Goal: Communication & Community: Share content

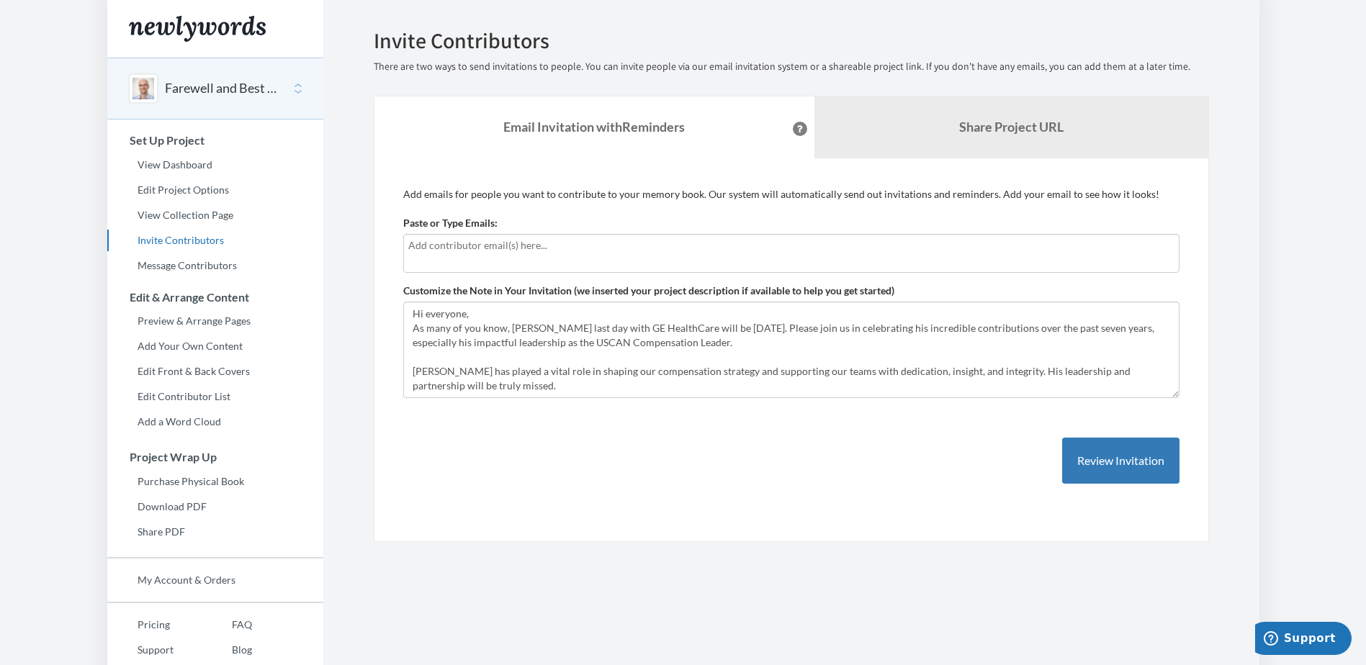
click at [509, 250] on input "text" at bounding box center [791, 246] width 766 height 16
type input "[PERSON_NAME][EMAIL_ADDRESS][PERSON_NAME][DOMAIN_NAME]"
click at [569, 250] on input "[PERSON_NAME][EMAIL_ADDRESS][PERSON_NAME][DOMAIN_NAME]" at bounding box center [791, 246] width 766 height 16
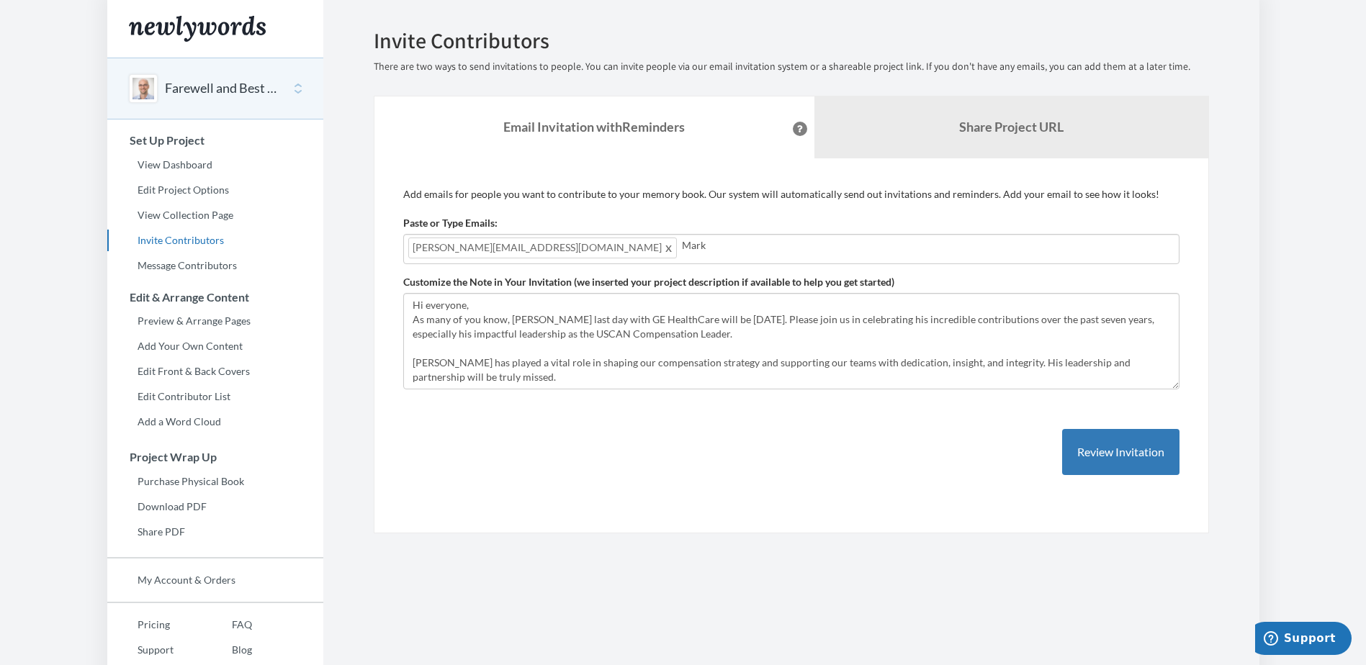
type input "[EMAIL_ADDRESS][DOMAIN_NAME]"
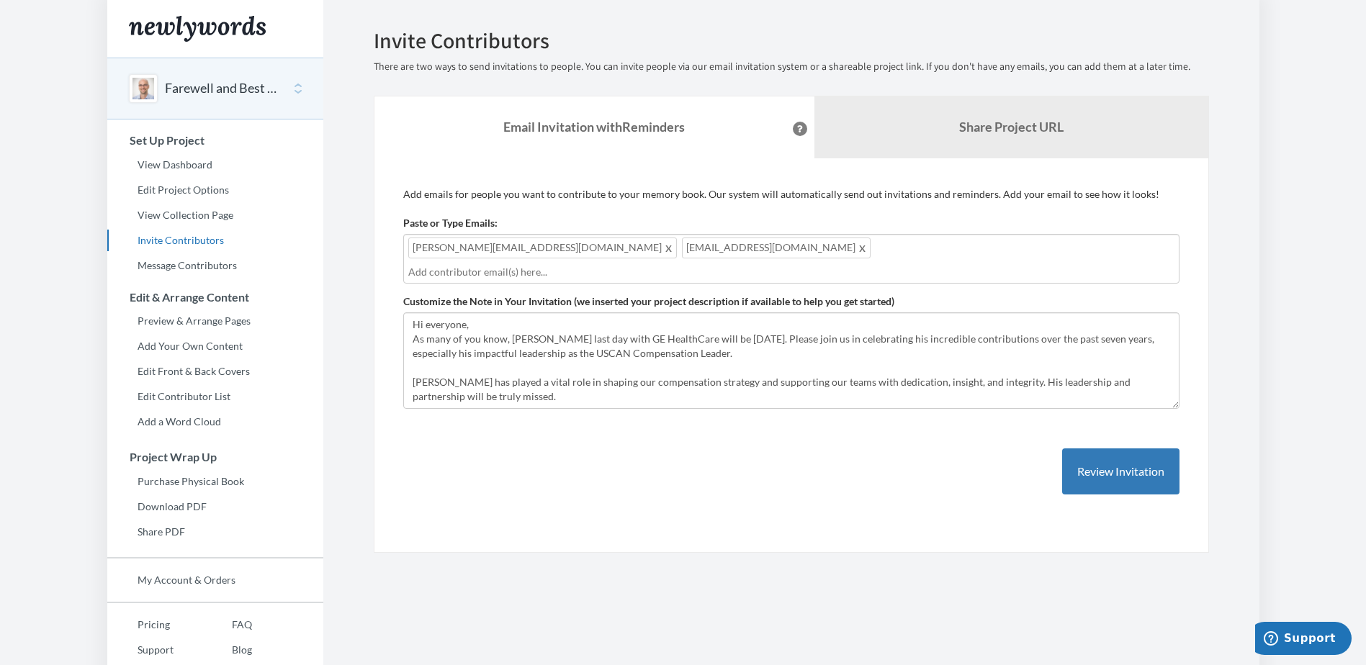
click at [804, 259] on div "adam.holton@gehealthcare.com mark.russert@gehealthcare.com" at bounding box center [791, 259] width 776 height 50
click at [926, 255] on div "adam.holton@gehealthcare.com mark.russert@gehealthcare.com Anne.Adams@gehealthc…" at bounding box center [791, 259] width 776 height 50
click at [917, 248] on div "adam.holton@gehealthcare.com mark.russert@gehealthcare.com Anne.Adams@gehealthc…" at bounding box center [791, 259] width 776 height 50
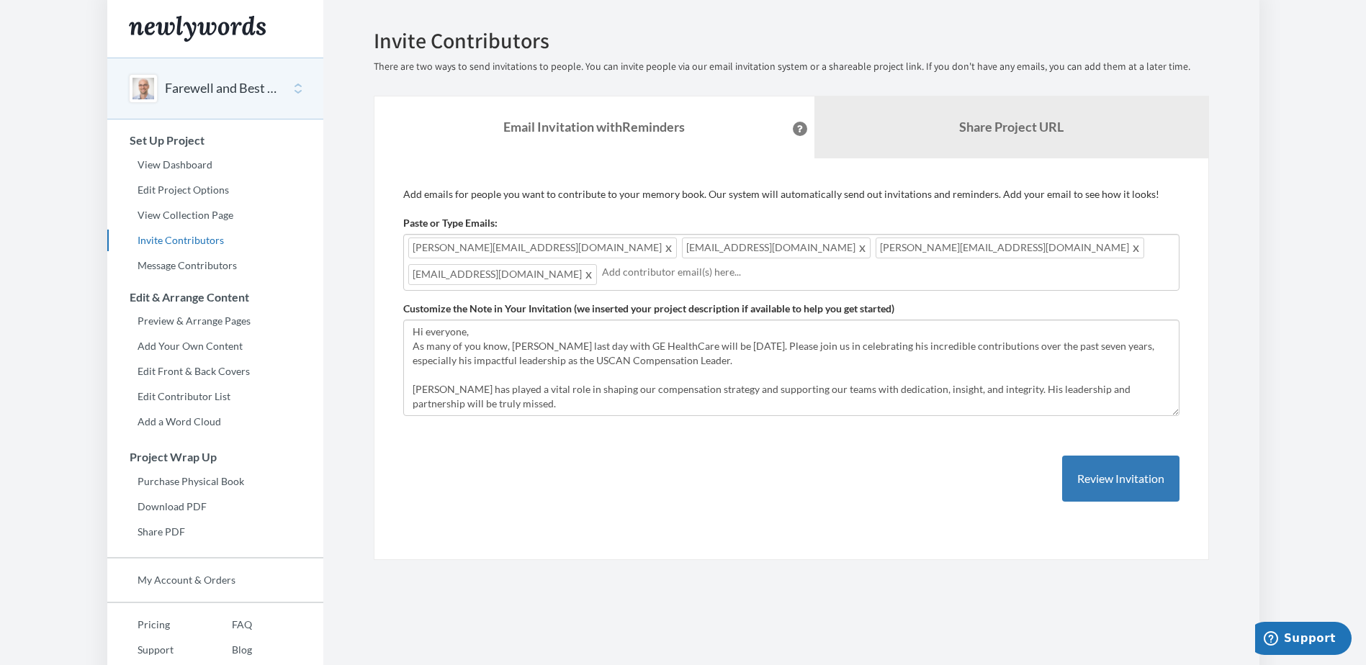
click at [1113, 243] on div "adam.holton@gehealthcare.com mark.russert@gehealthcare.com Anne.Adams@gehealthc…" at bounding box center [791, 262] width 776 height 57
click at [1102, 251] on div "adam.holton@gehealthcare.com mark.russert@gehealthcare.com Anne.Adams@gehealthc…" at bounding box center [791, 262] width 776 height 57
click at [1098, 251] on div "adam.holton@gehealthcare.com mark.russert@gehealthcare.com Anne.Adams@gehealthc…" at bounding box center [791, 262] width 776 height 57
click at [812, 269] on input "text" at bounding box center [993, 272] width 362 height 16
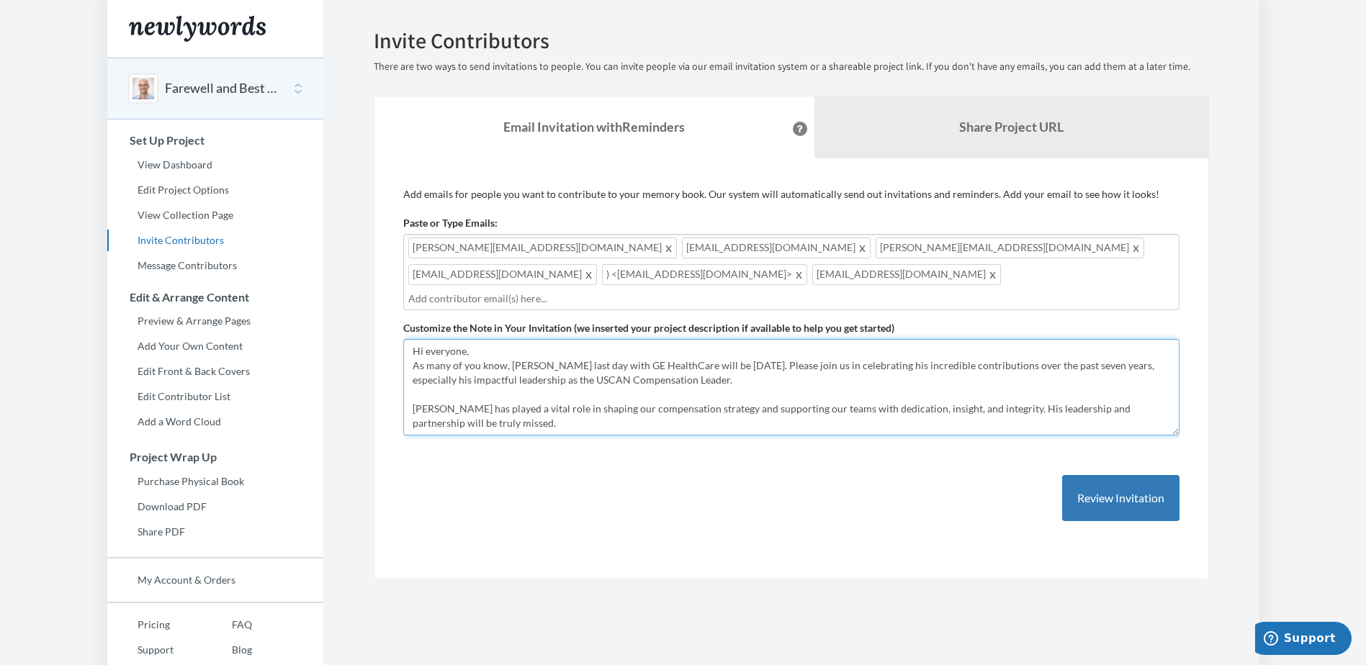
scroll to position [29, 0]
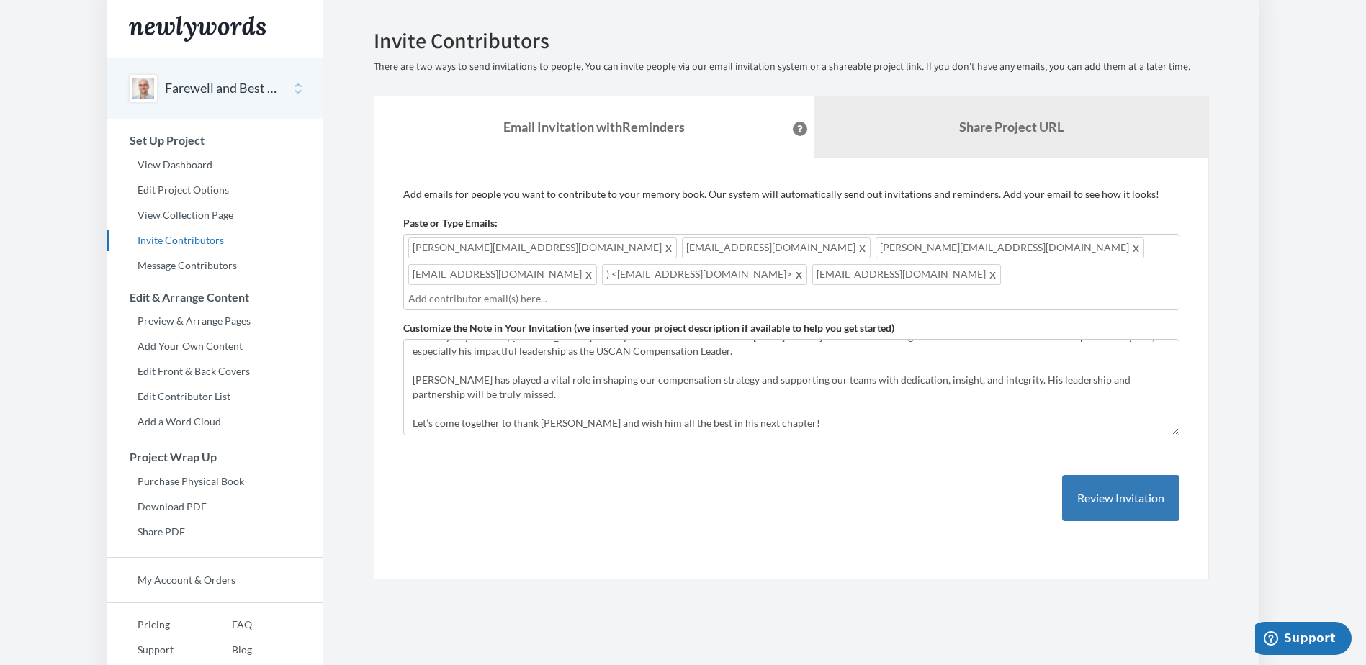
drag, startPoint x: 863, startPoint y: 276, endPoint x: 869, endPoint y: 267, distance: 11.0
click at [861, 291] on input "text" at bounding box center [791, 299] width 766 height 16
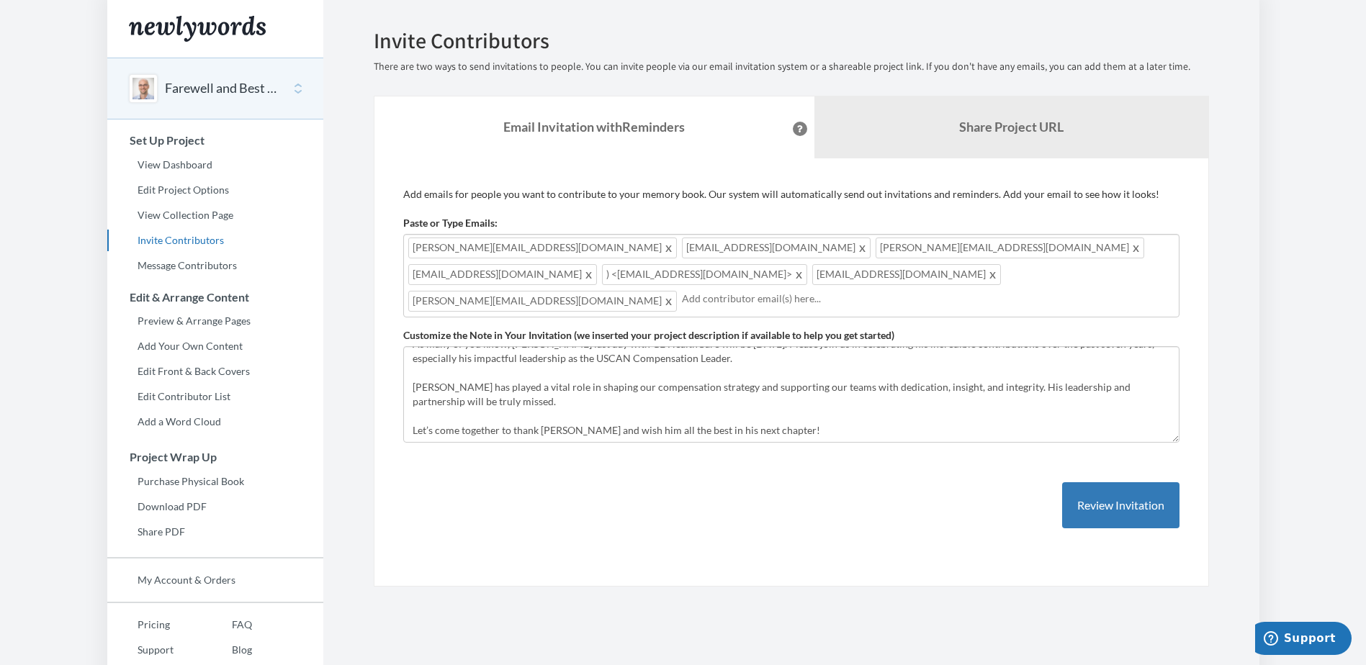
click at [663, 315] on form "Paste or Type Emails: adam.holton@gehealthcare.com,mark.russert@gehealthcare.co…" at bounding box center [791, 329] width 776 height 227
click at [682, 305] on input "text" at bounding box center [928, 299] width 492 height 16
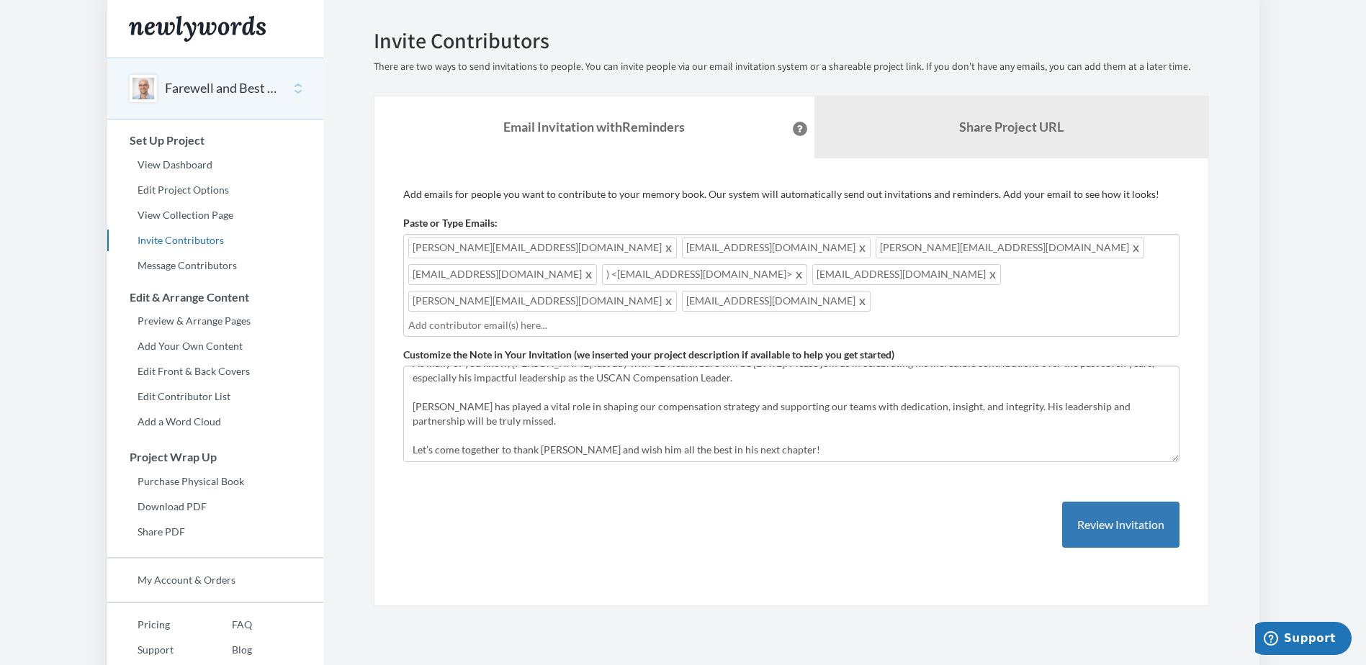
click at [698, 317] on input "text" at bounding box center [791, 325] width 766 height 16
click at [848, 317] on input "text" at bounding box center [791, 325] width 766 height 16
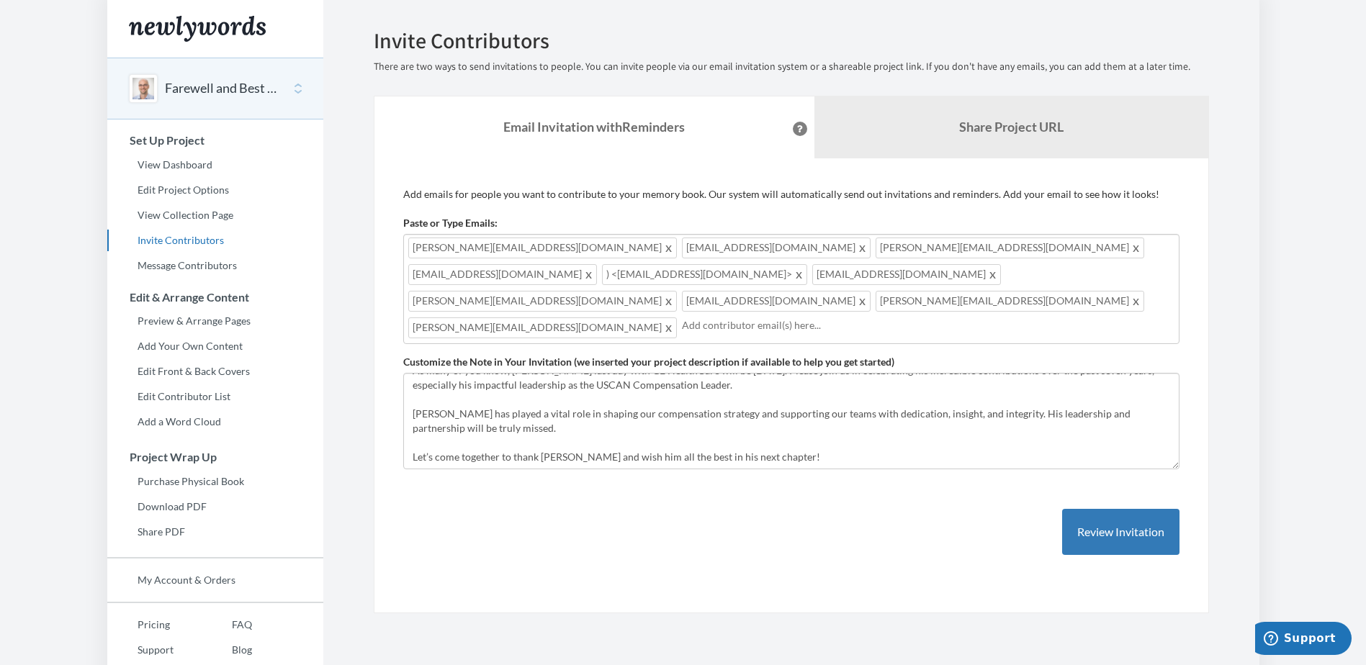
click at [682, 330] on input "text" at bounding box center [928, 325] width 492 height 16
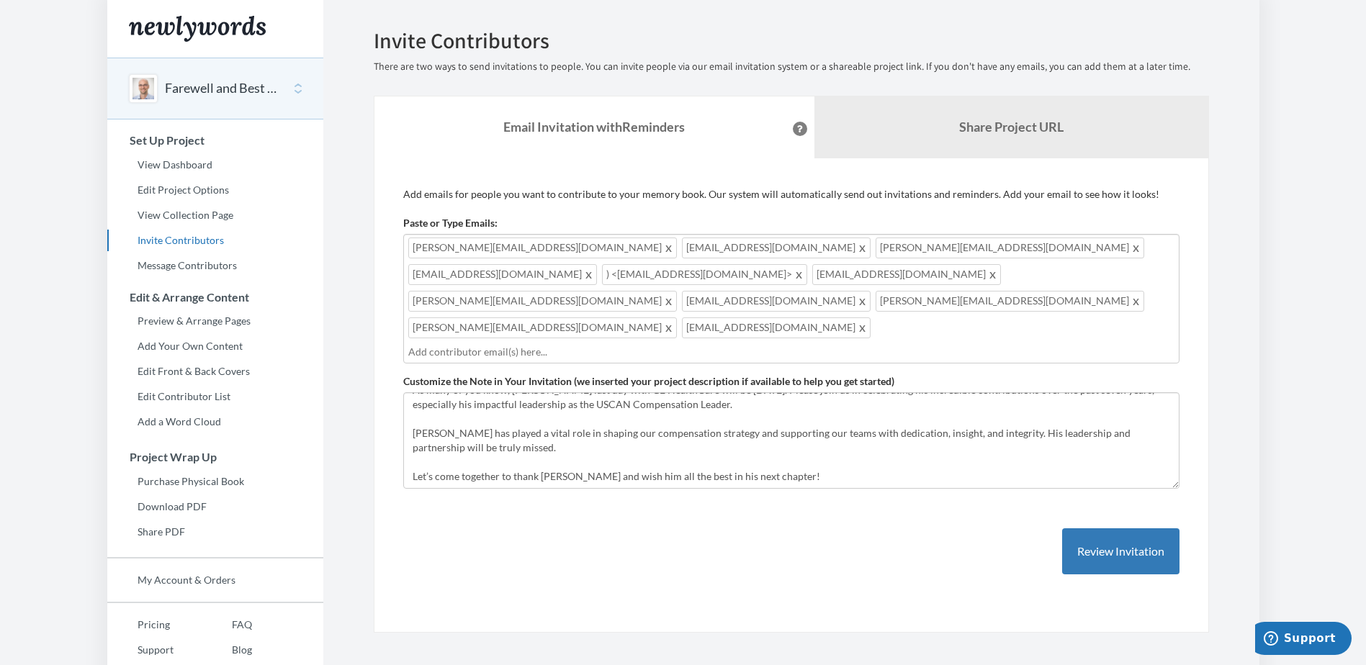
click at [520, 344] on input "text" at bounding box center [791, 352] width 766 height 16
click at [622, 344] on input "text" at bounding box center [791, 352] width 766 height 16
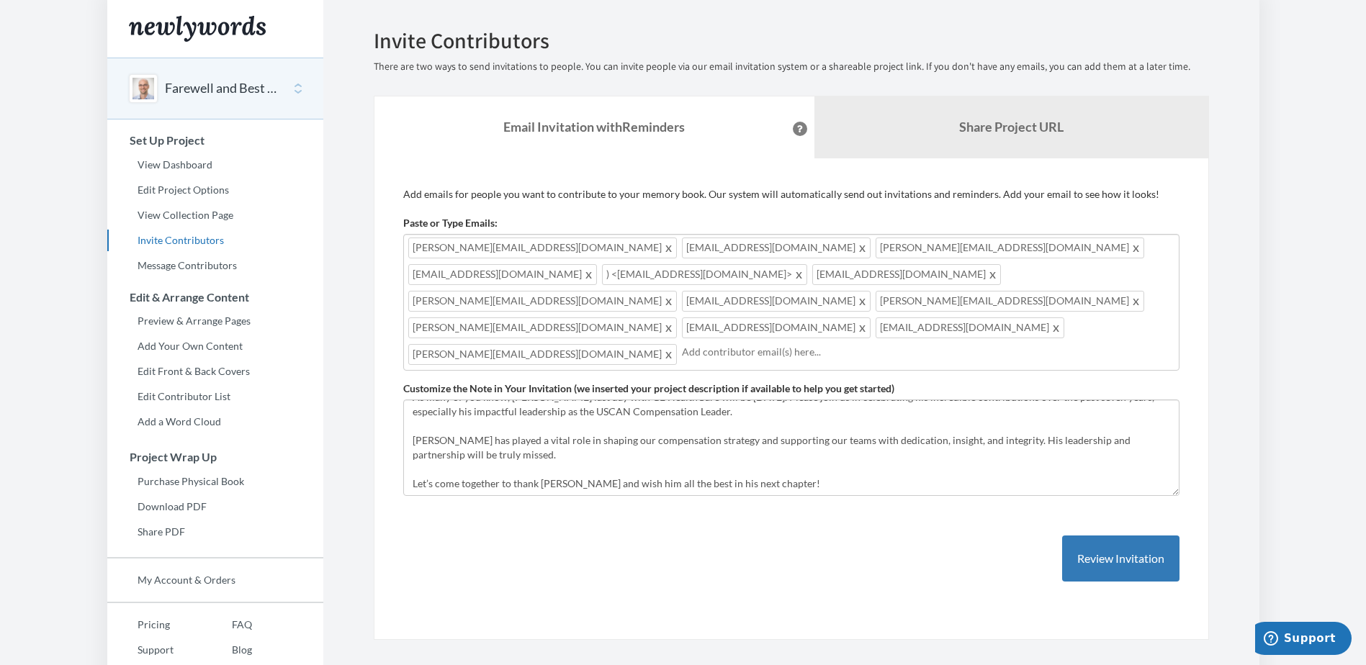
drag, startPoint x: 710, startPoint y: 325, endPoint x: 742, endPoint y: 328, distance: 32.6
click at [712, 344] on input "text" at bounding box center [928, 352] width 492 height 16
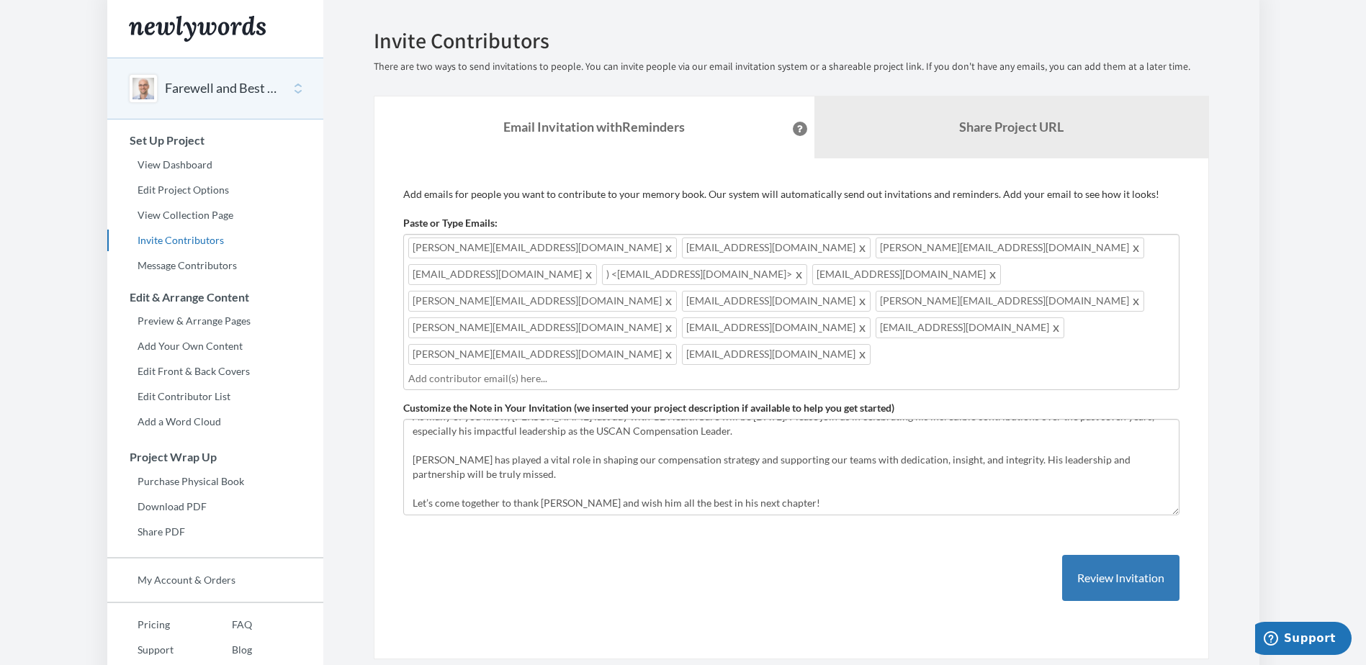
click at [640, 371] on input "text" at bounding box center [791, 379] width 766 height 16
click at [427, 371] on input "text" at bounding box center [791, 379] width 766 height 16
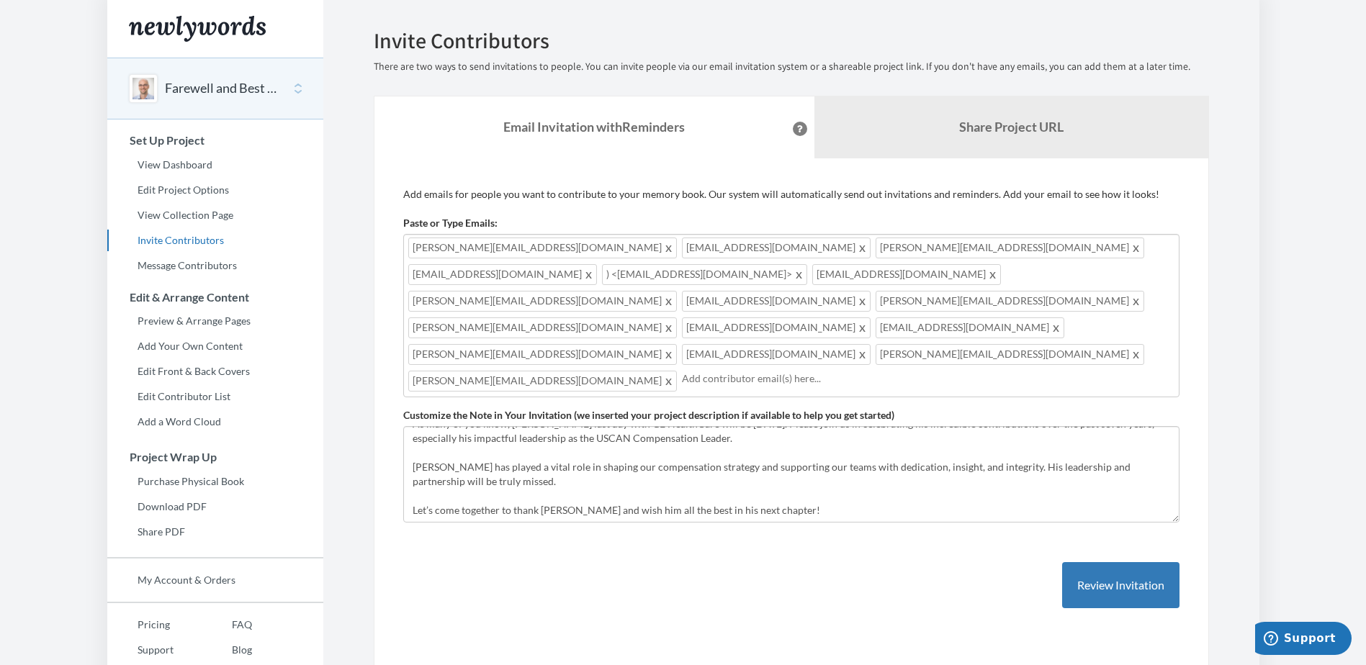
click at [682, 371] on input "text" at bounding box center [928, 379] width 492 height 16
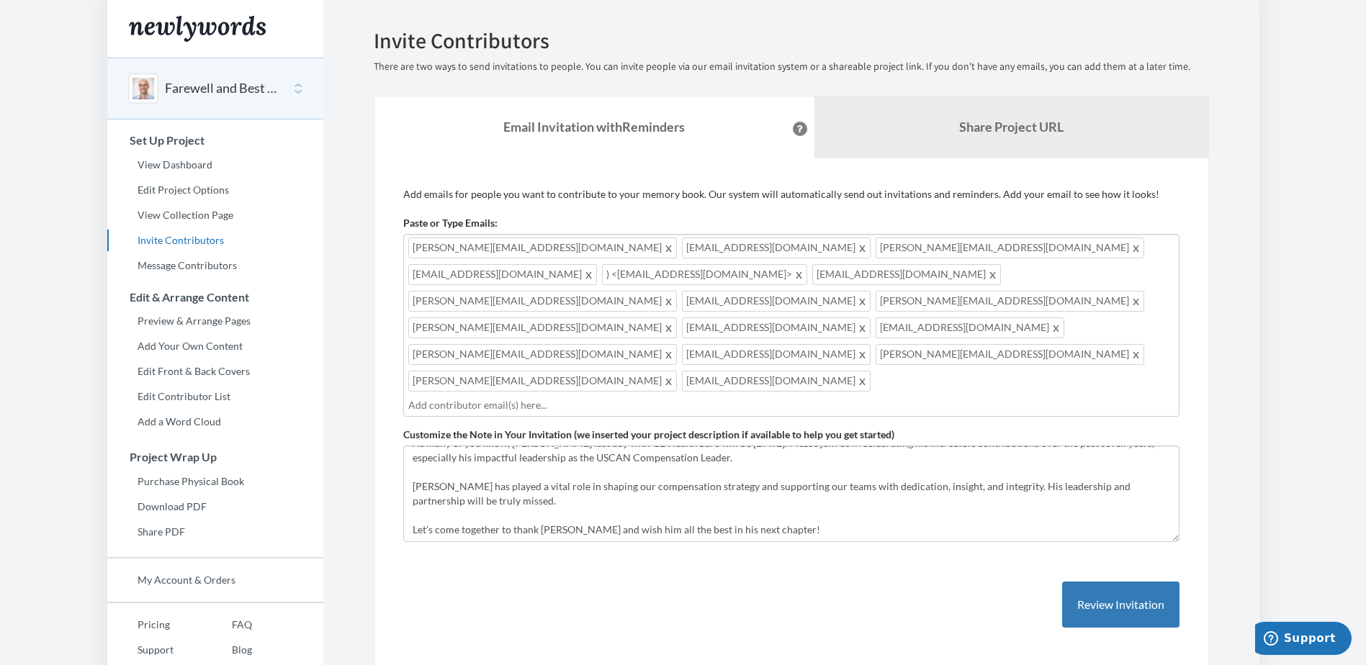
click at [803, 397] on input "text" at bounding box center [791, 405] width 766 height 16
click at [482, 397] on input "text" at bounding box center [791, 405] width 766 height 16
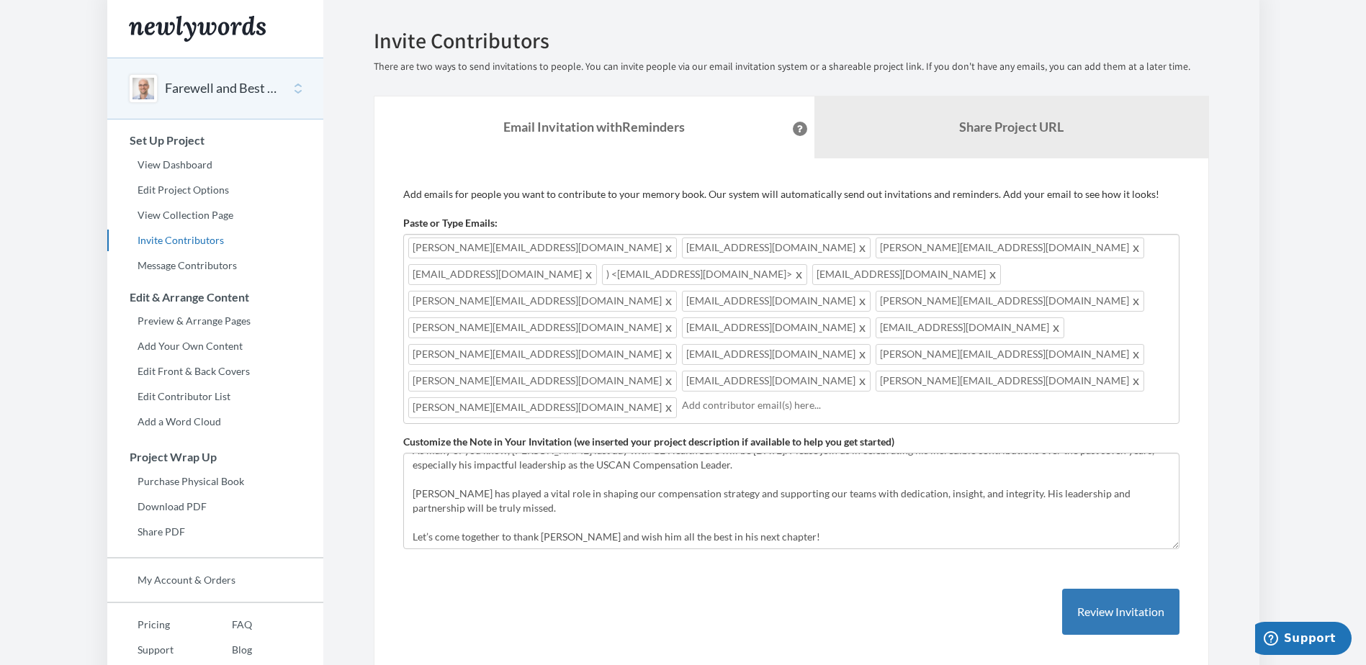
click at [682, 397] on input "text" at bounding box center [928, 405] width 492 height 16
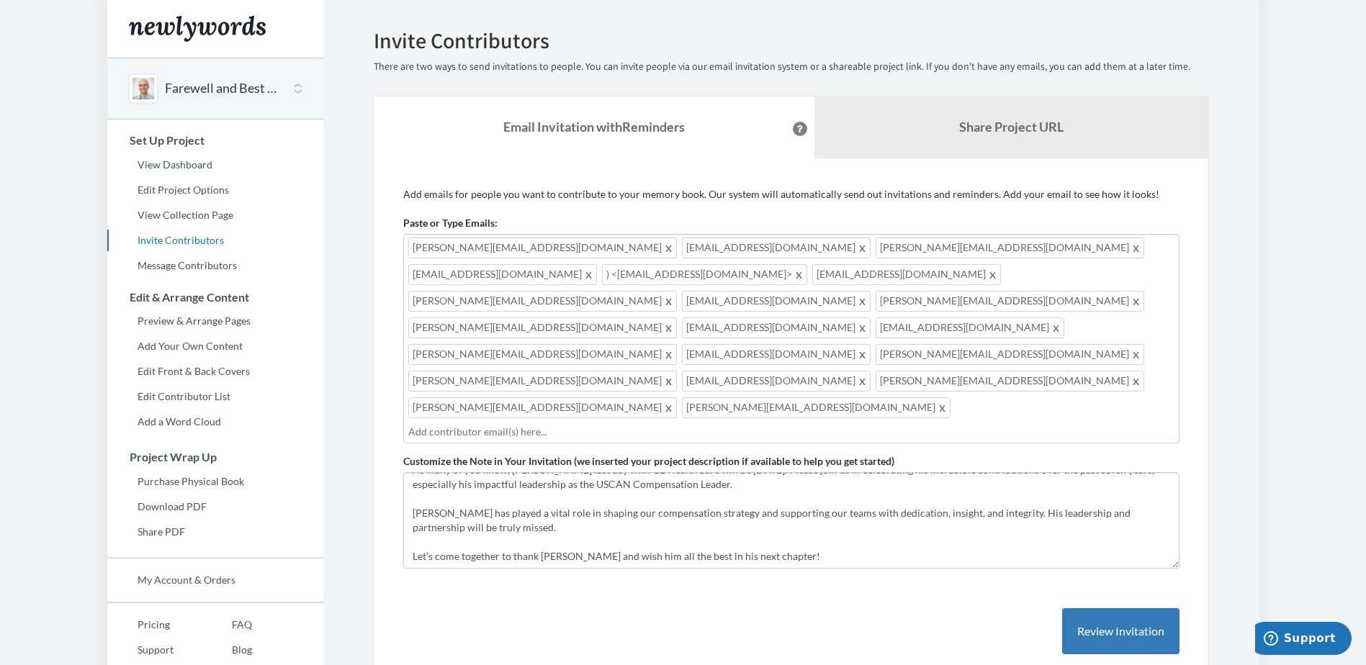
click at [649, 424] on input "text" at bounding box center [791, 432] width 766 height 16
click at [819, 424] on input "text" at bounding box center [791, 432] width 766 height 16
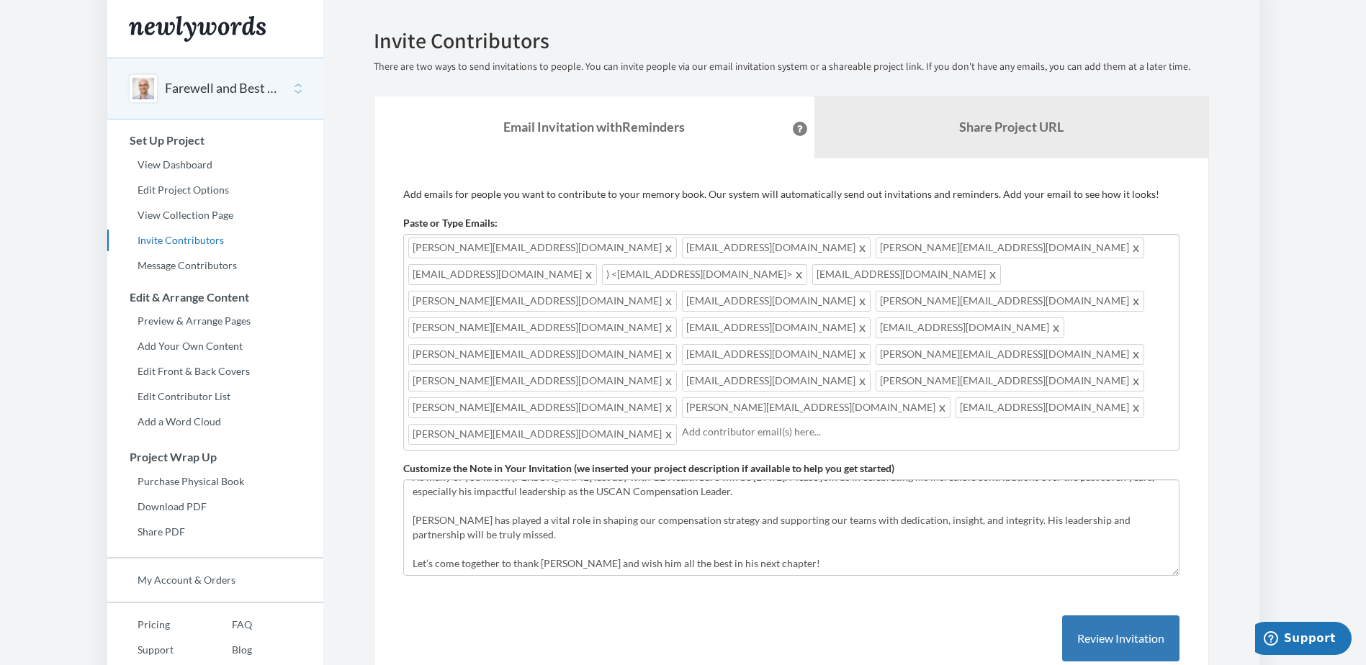
click at [682, 424] on input "text" at bounding box center [928, 432] width 492 height 16
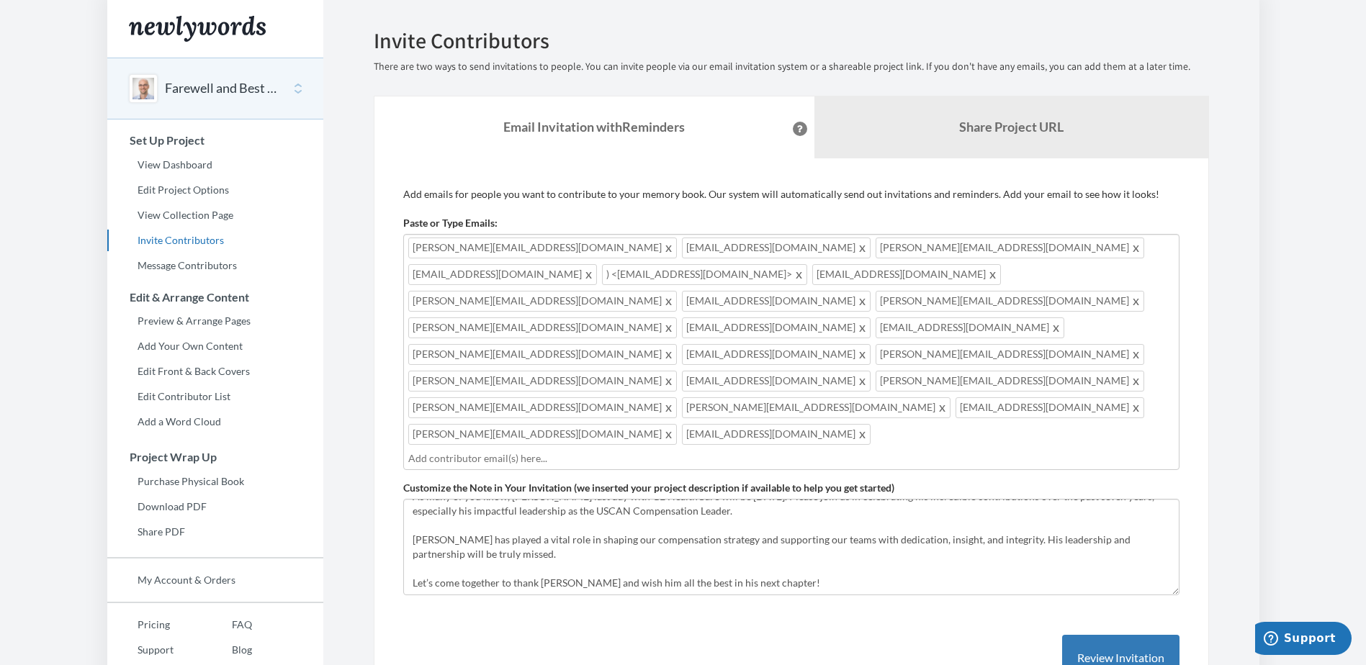
click at [613, 451] on input "text" at bounding box center [791, 459] width 766 height 16
click at [674, 451] on input "text" at bounding box center [791, 459] width 766 height 16
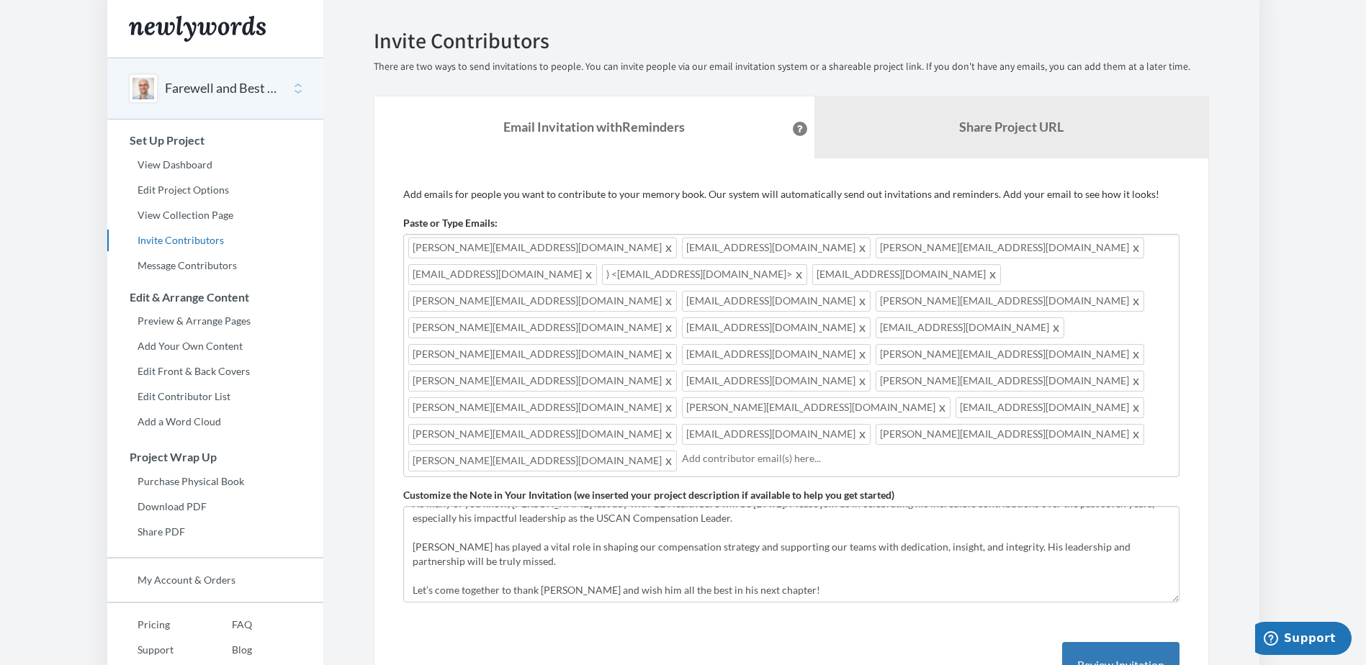
click at [738, 451] on input "text" at bounding box center [928, 459] width 492 height 16
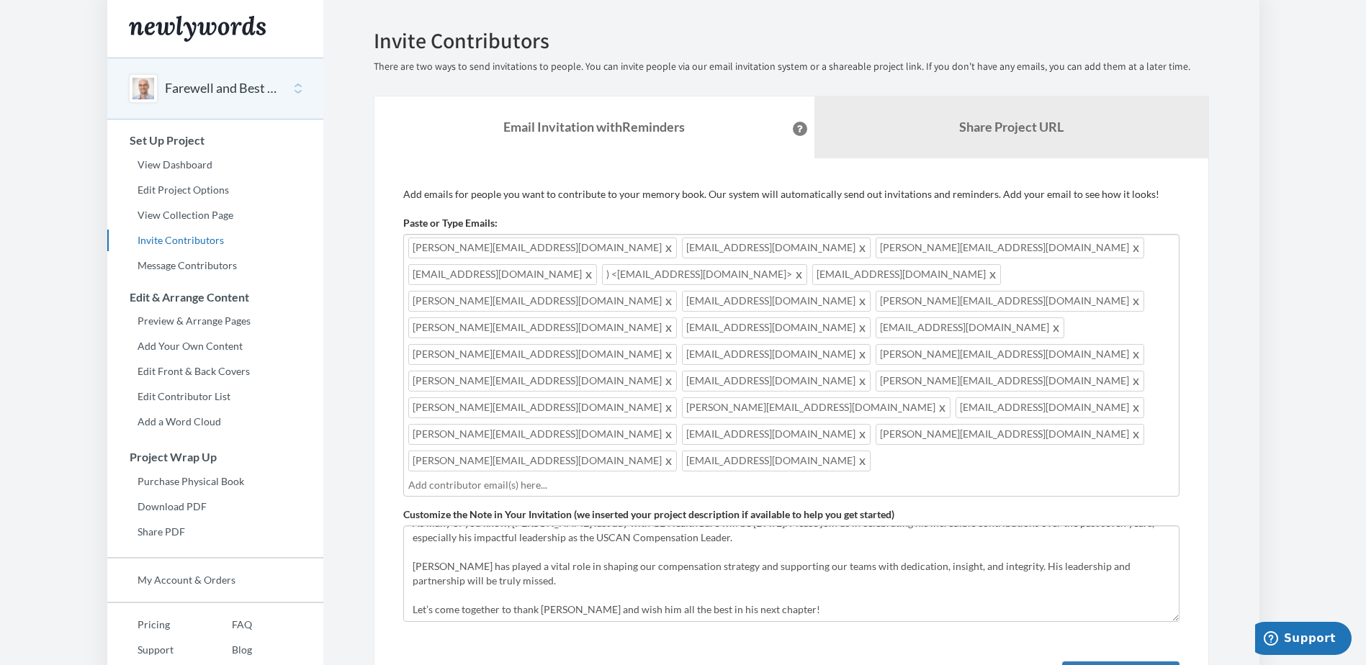
click at [710, 477] on input "text" at bounding box center [791, 485] width 766 height 16
click at [438, 477] on input "text" at bounding box center [791, 485] width 766 height 16
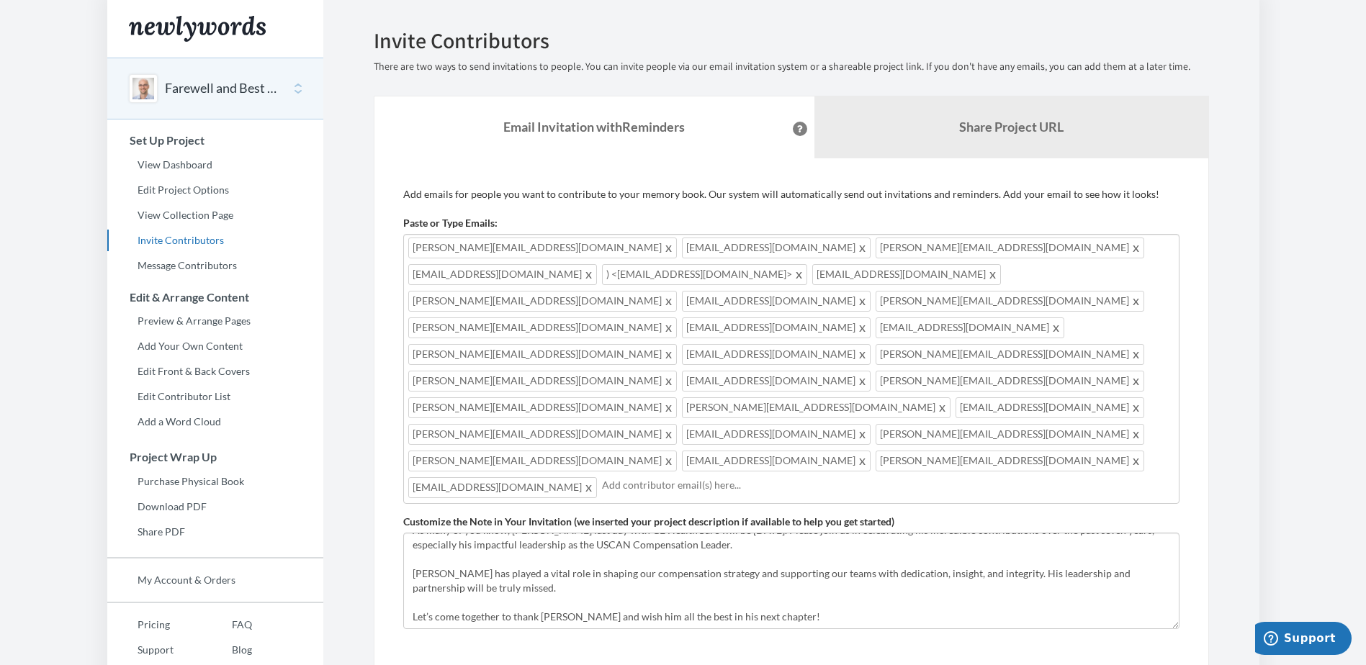
click at [685, 477] on input "text" at bounding box center [888, 485] width 572 height 16
click at [813, 477] on input "text" at bounding box center [985, 485] width 379 height 16
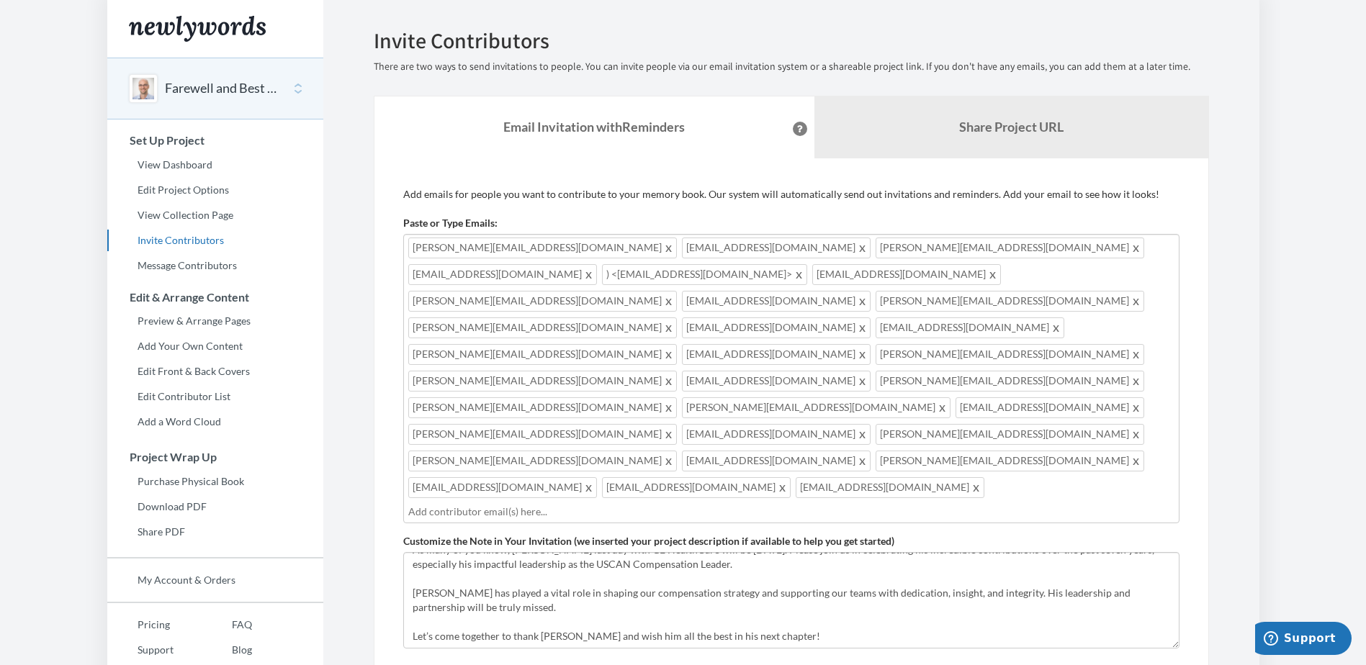
click at [973, 504] on input "text" at bounding box center [791, 512] width 766 height 16
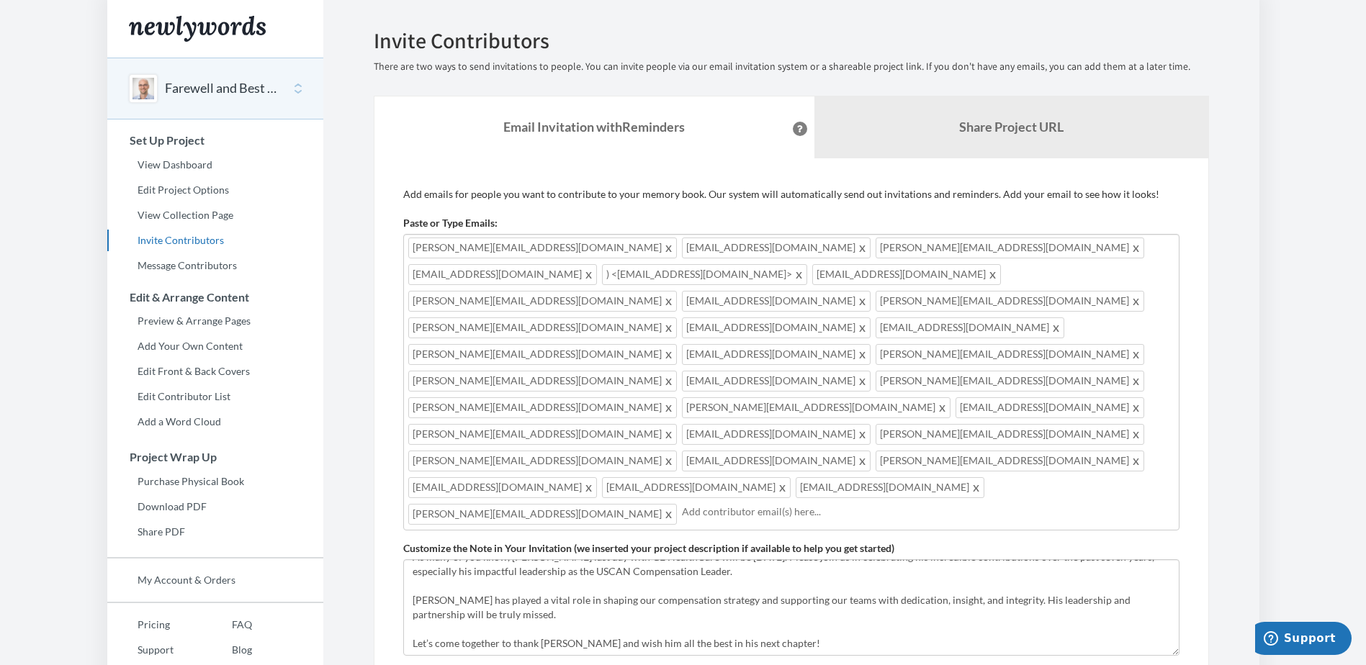
click at [682, 504] on input "text" at bounding box center [928, 512] width 492 height 16
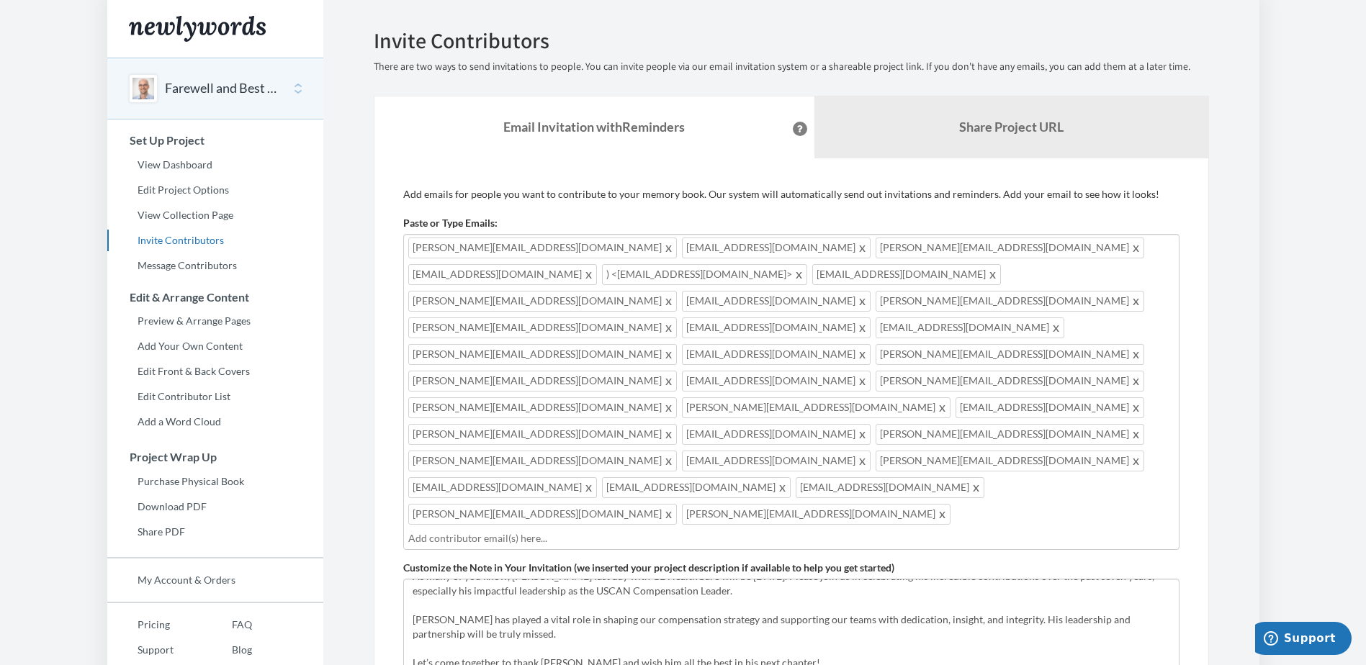
click at [591, 531] on input "text" at bounding box center [791, 539] width 766 height 16
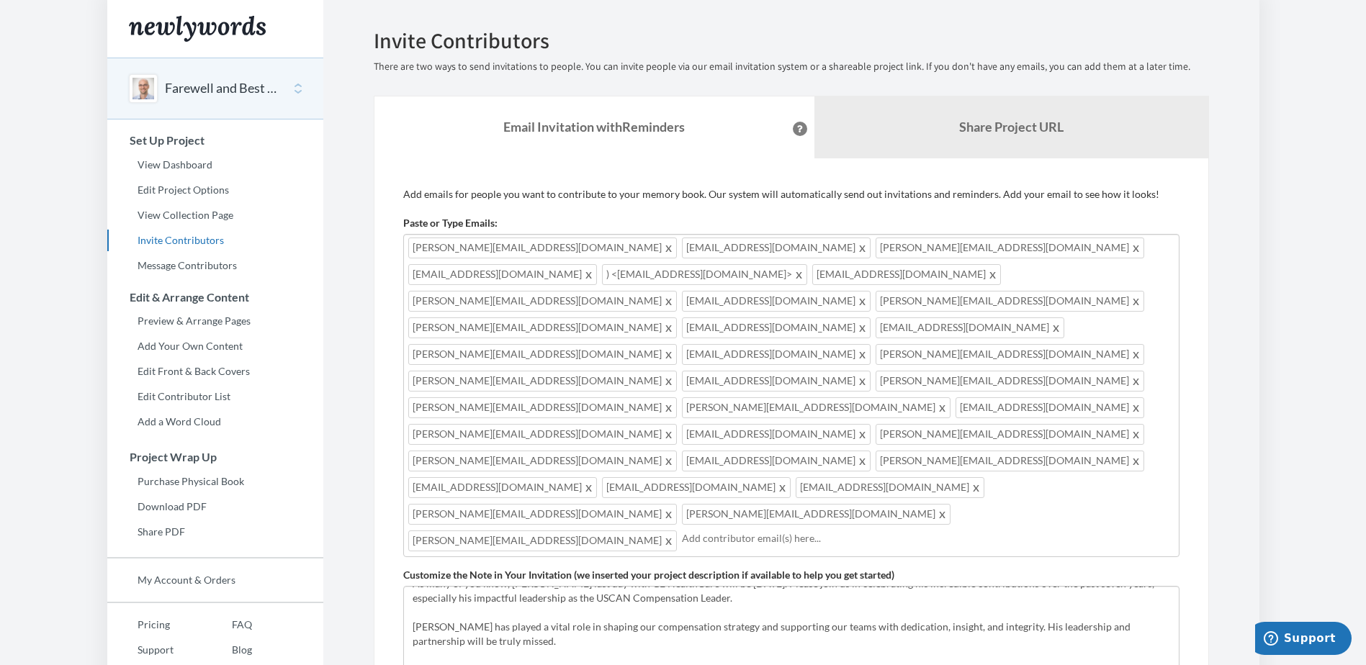
click at [794, 531] on input "text" at bounding box center [928, 539] width 492 height 16
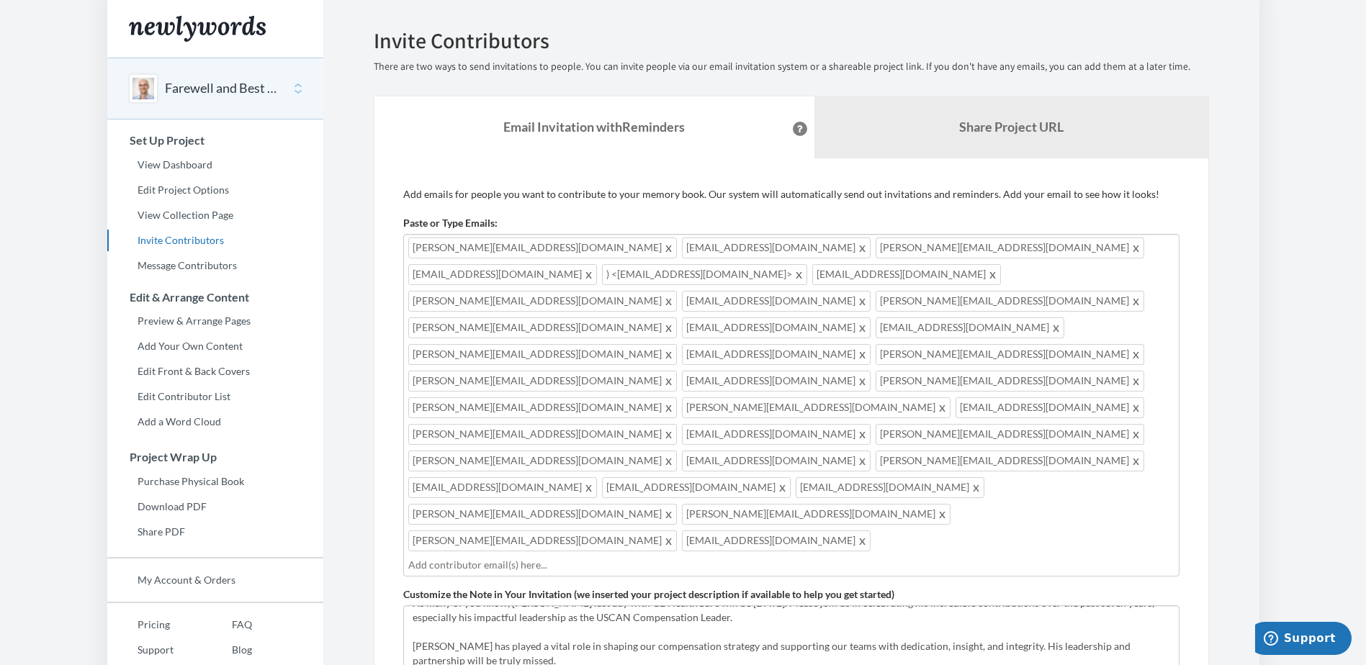
click at [947, 467] on div "adam.holton@gehealthcare.com mark.russert@gehealthcare.com Anne.Adams@gehealthc…" at bounding box center [791, 405] width 776 height 343
click at [543, 557] on input "text" at bounding box center [791, 565] width 766 height 16
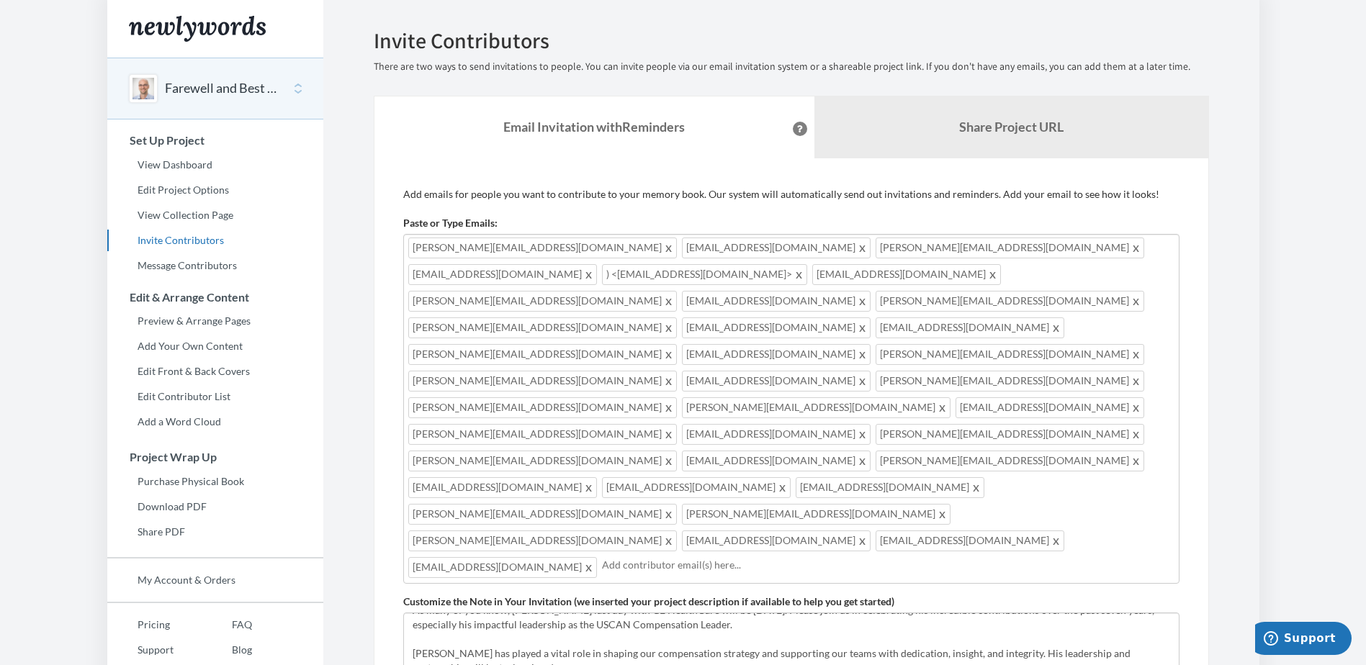
click at [602, 557] on input "text" at bounding box center [888, 565] width 572 height 16
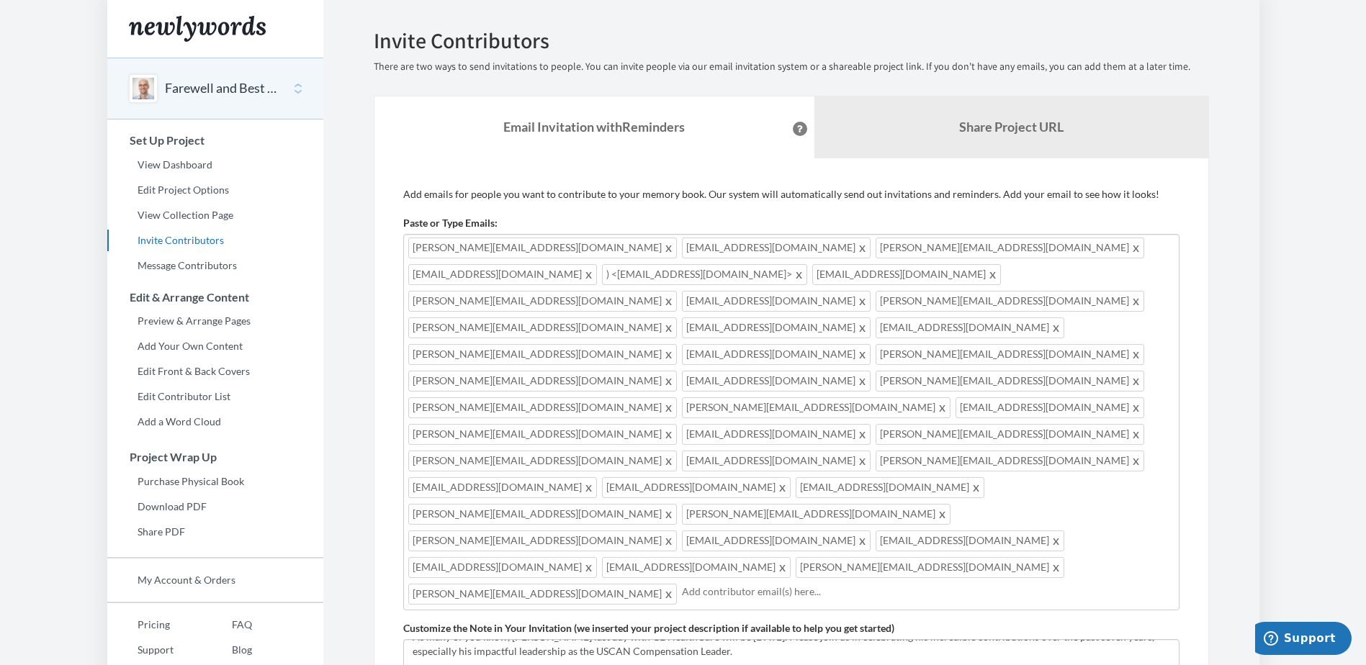
click at [682, 584] on input "text" at bounding box center [928, 592] width 492 height 16
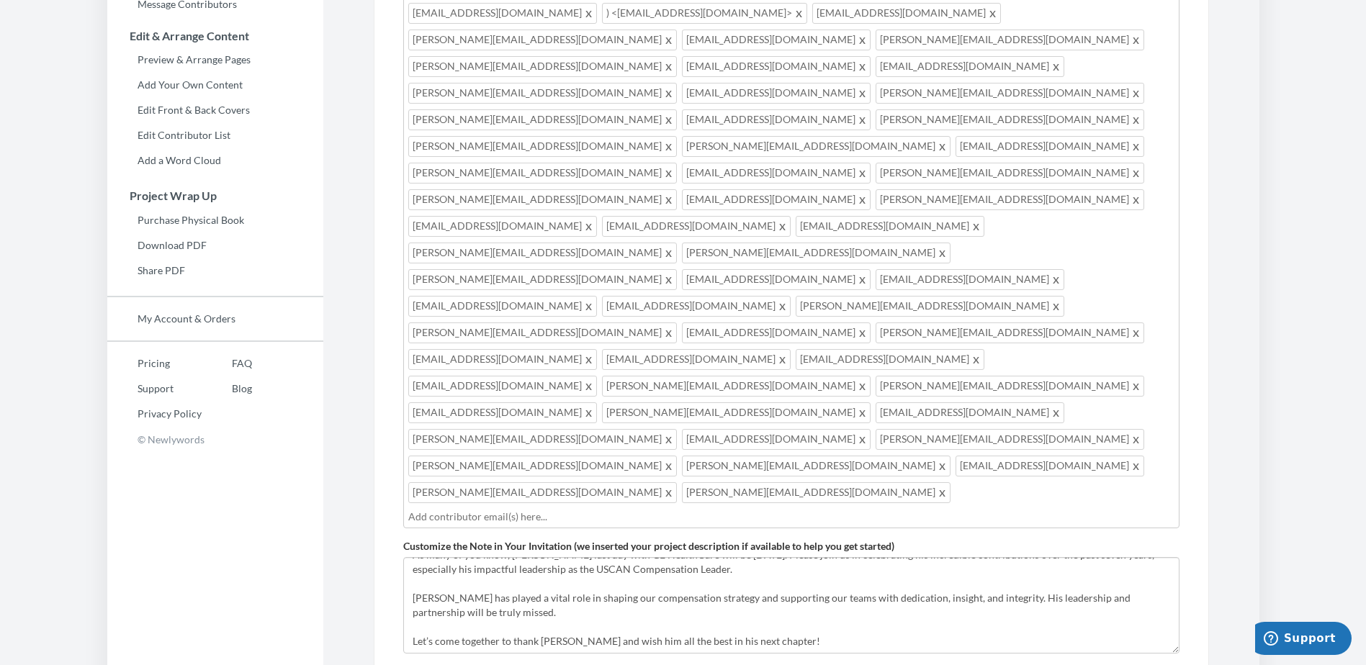
scroll to position [288, 0]
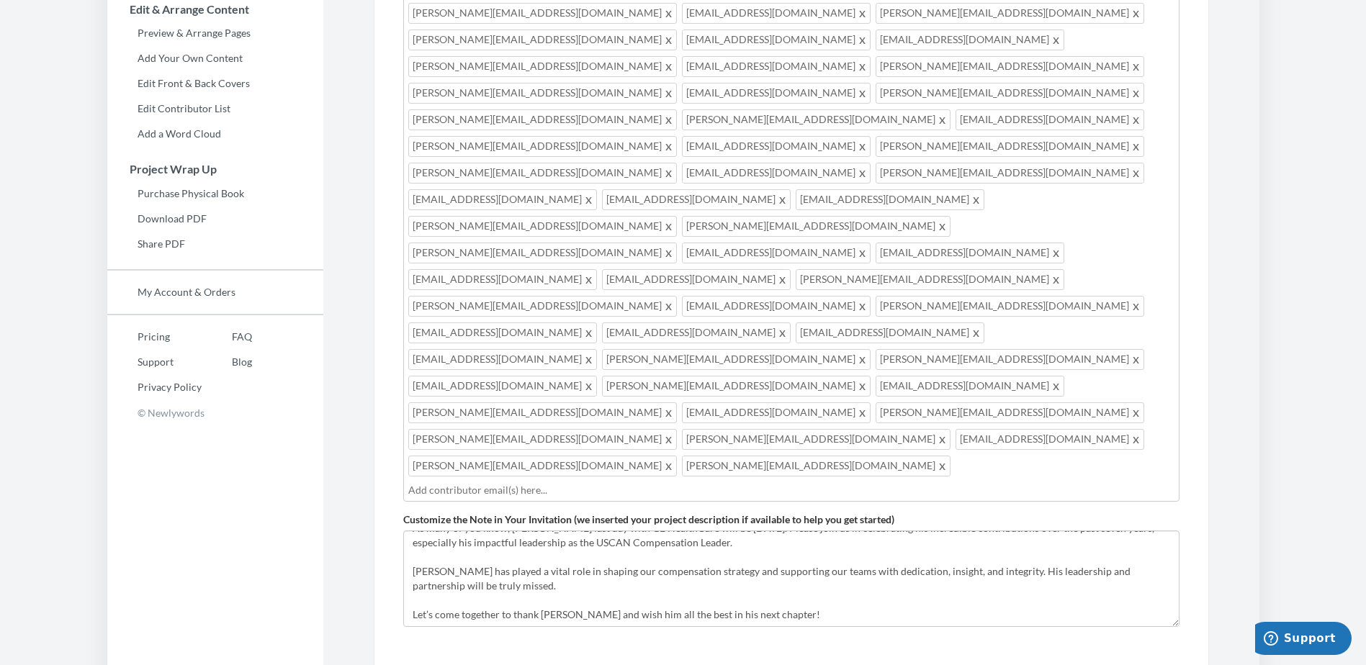
click at [433, 482] on input "text" at bounding box center [791, 490] width 766 height 16
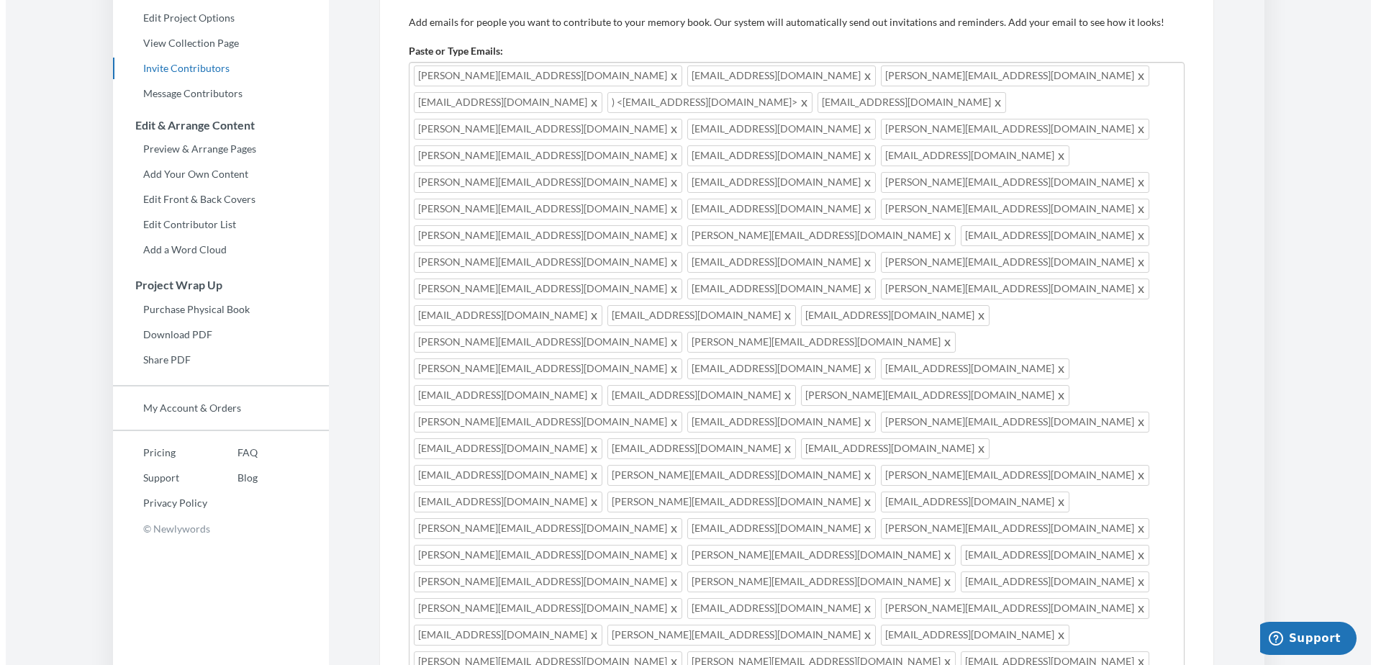
scroll to position [360, 0]
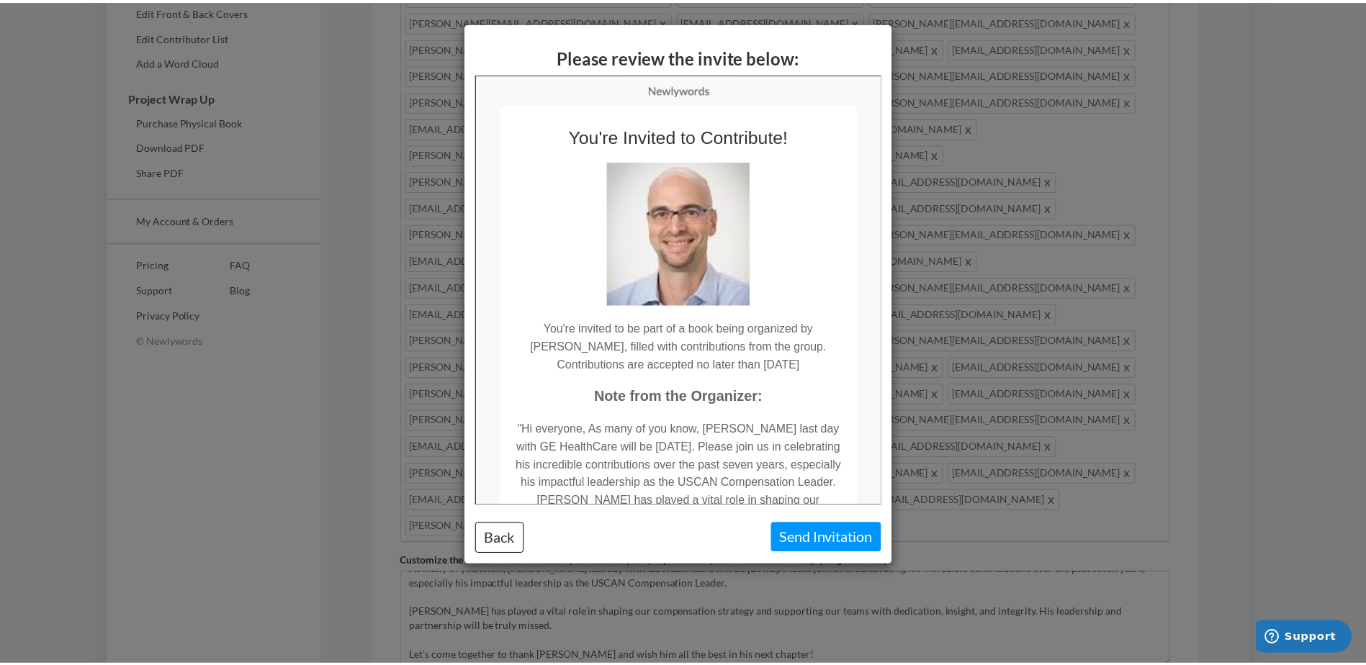
scroll to position [0, 0]
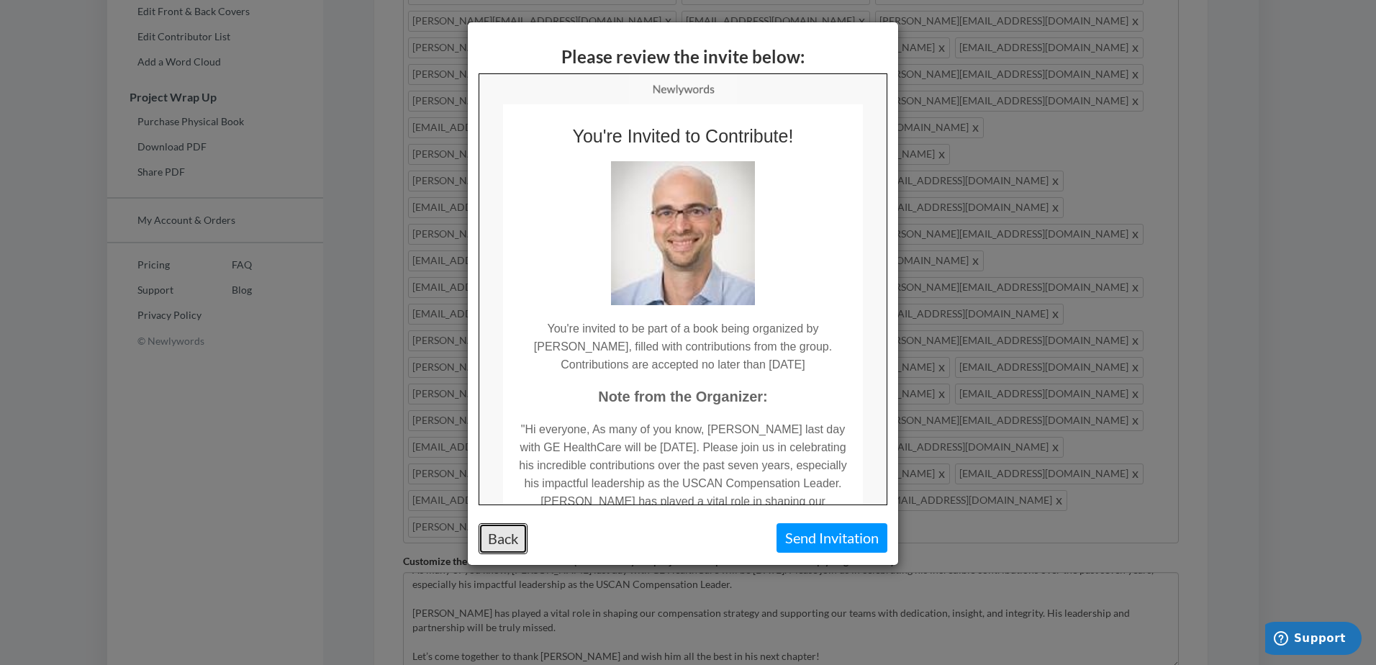
click at [510, 539] on button "Back" at bounding box center [503, 538] width 49 height 31
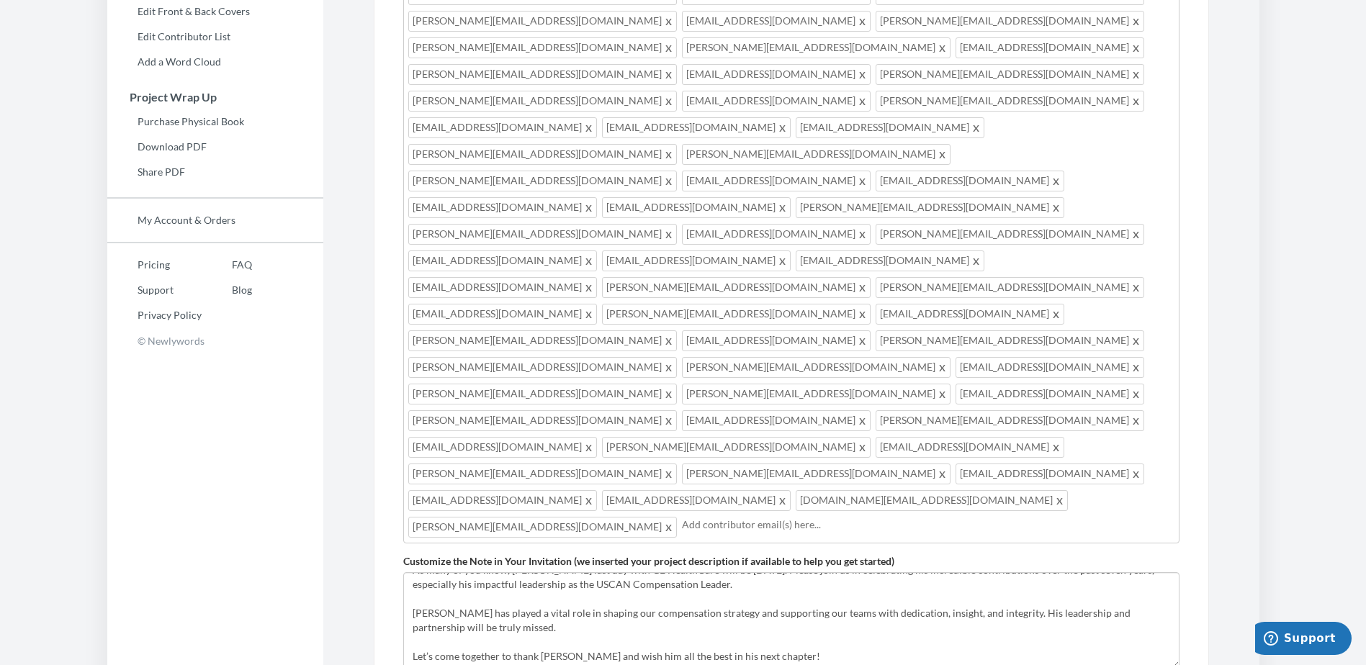
click at [795, 517] on input "text" at bounding box center [928, 525] width 492 height 16
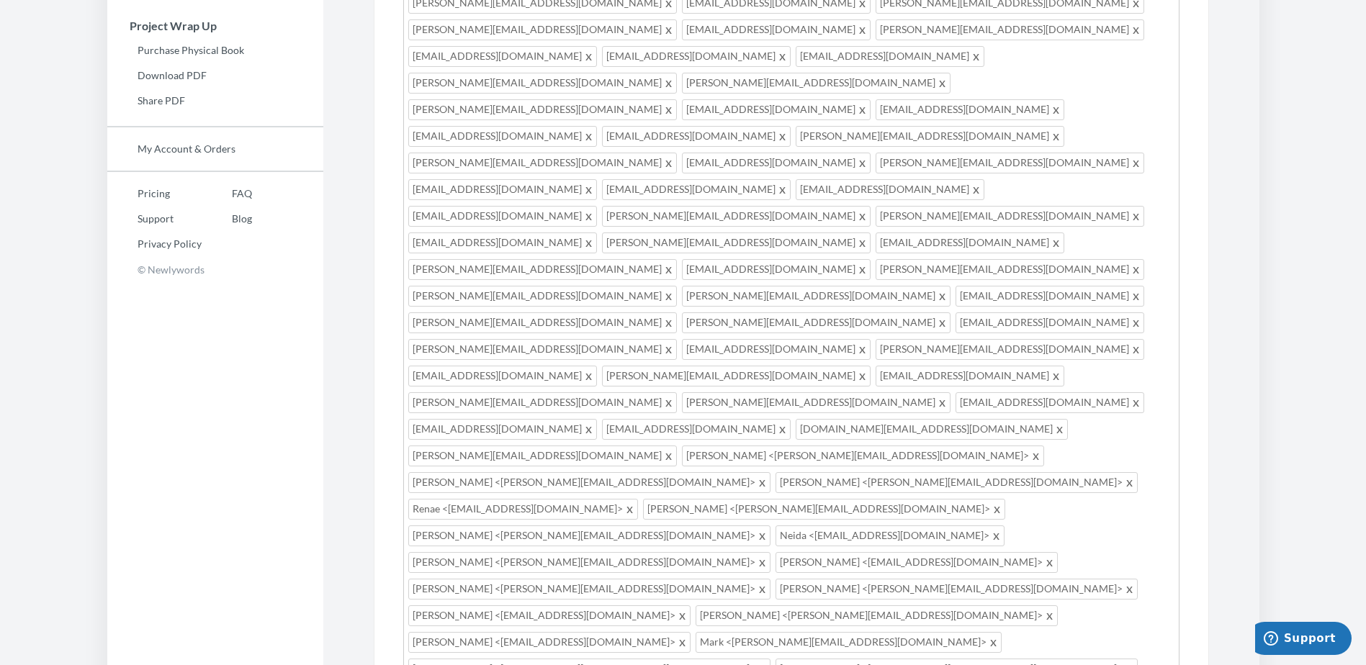
scroll to position [432, 0]
click at [988, 633] on span at bounding box center [993, 641] width 11 height 17
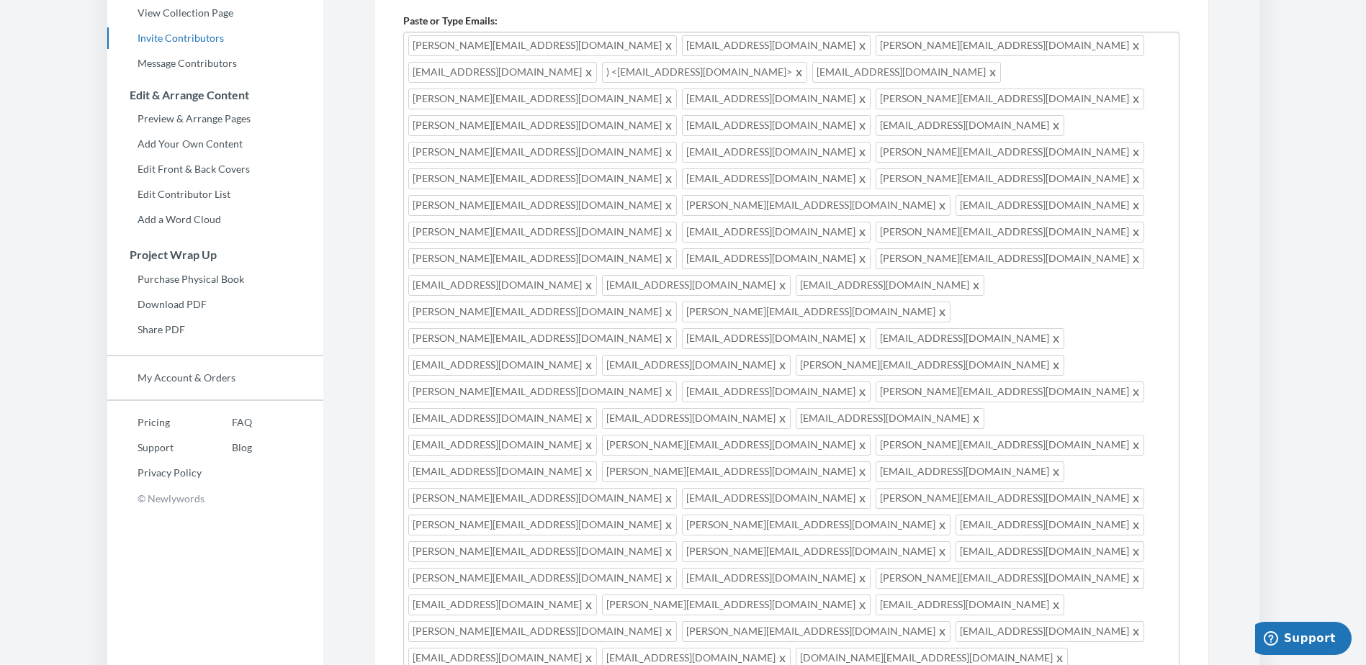
scroll to position [72, 0]
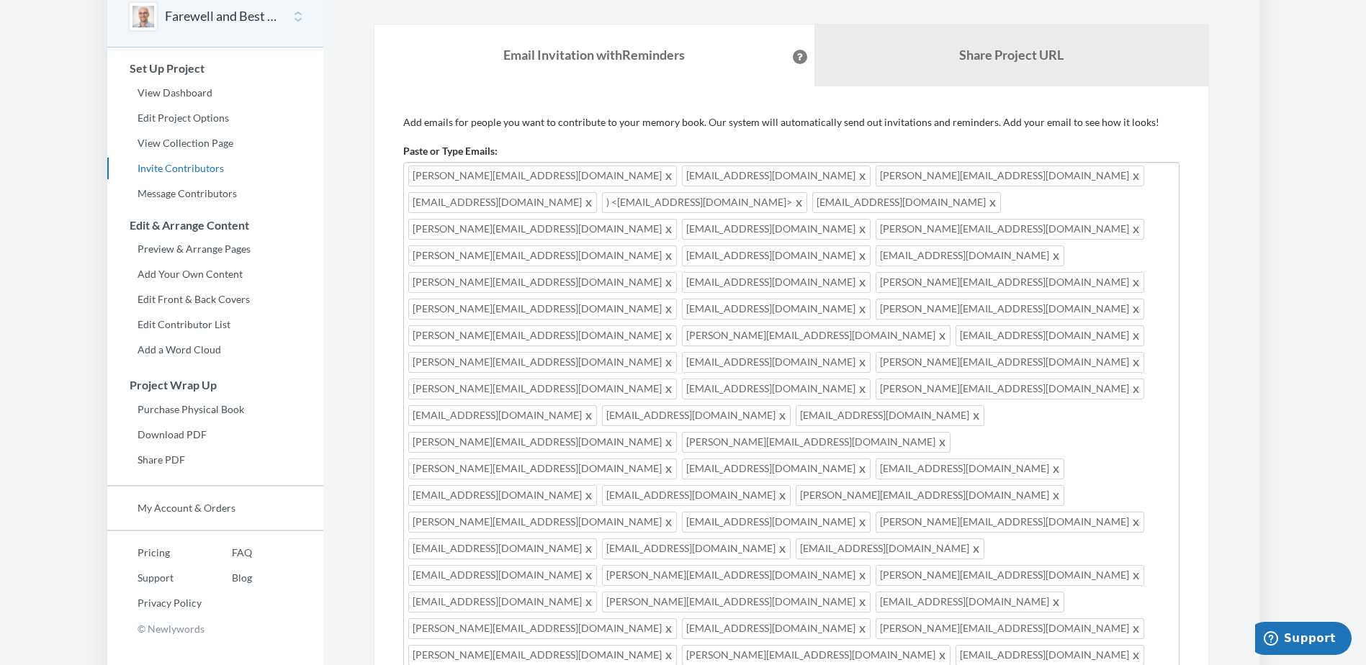
click at [602, 202] on span ") <ANA.ALEJANDRO@gehealthcare.com>" at bounding box center [704, 202] width 205 height 21
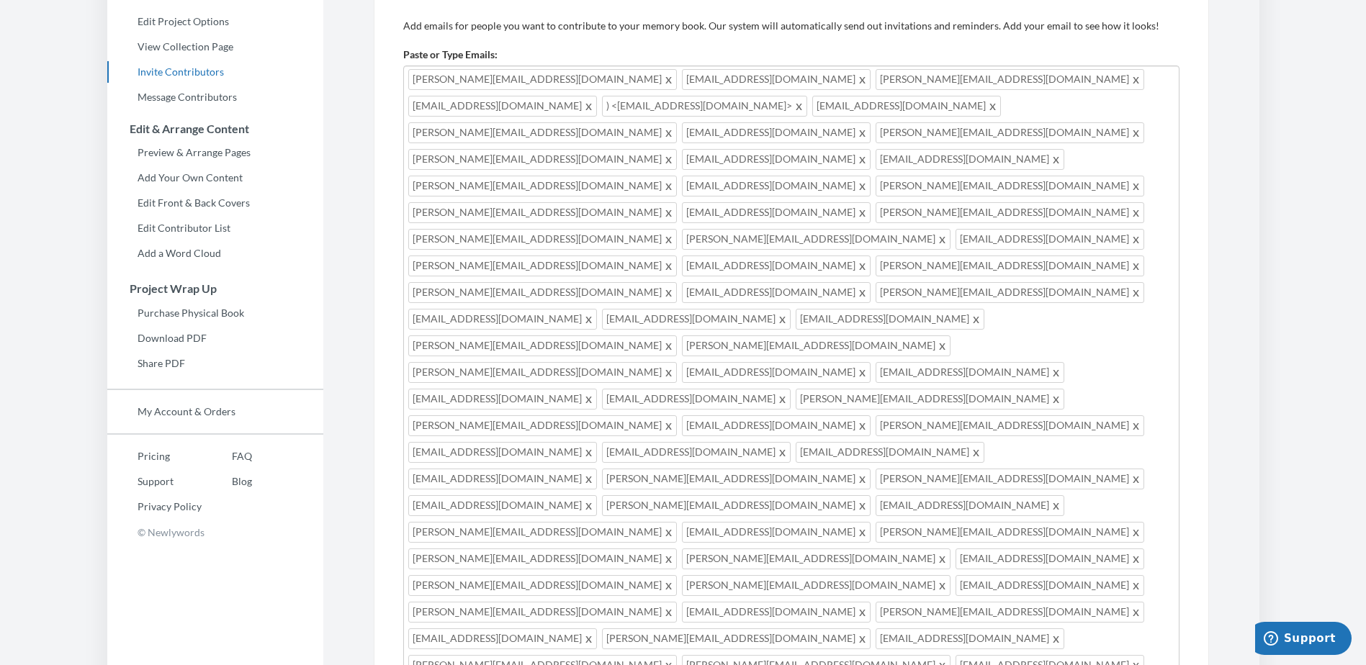
scroll to position [0, 0]
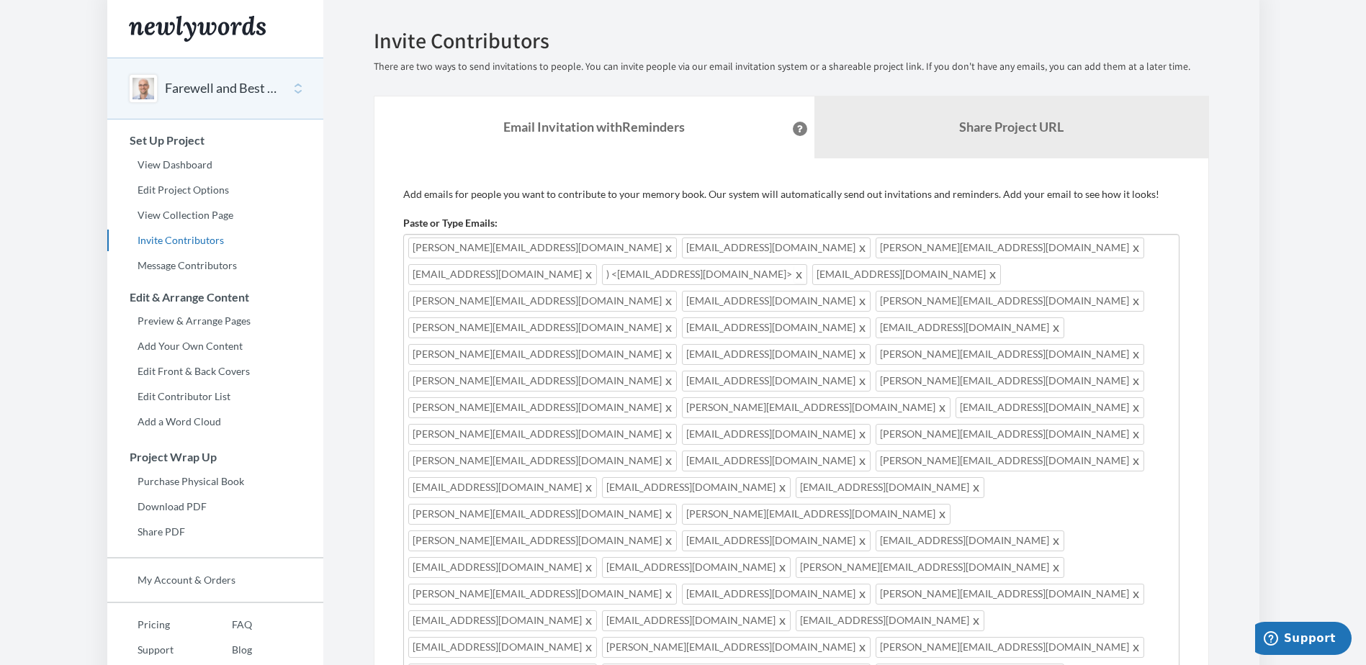
click at [794, 276] on span at bounding box center [799, 274] width 11 height 17
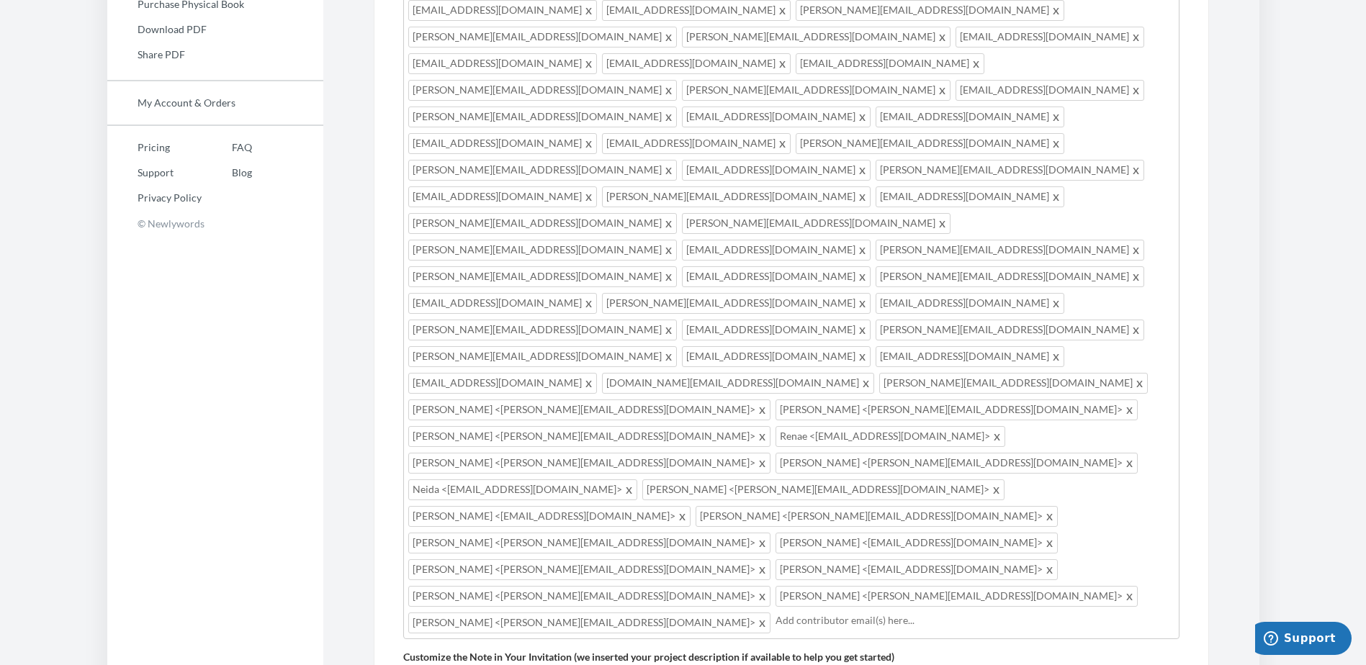
scroll to position [544, 0]
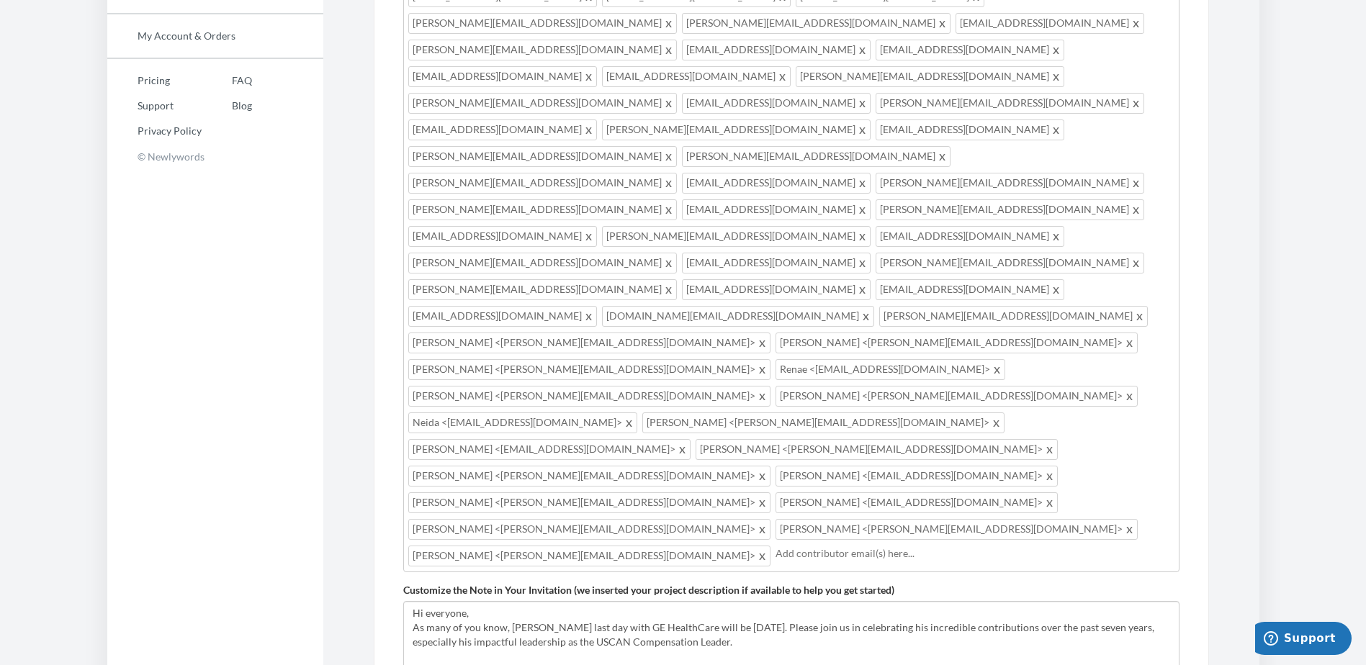
click at [775, 546] on input "text" at bounding box center [974, 554] width 399 height 16
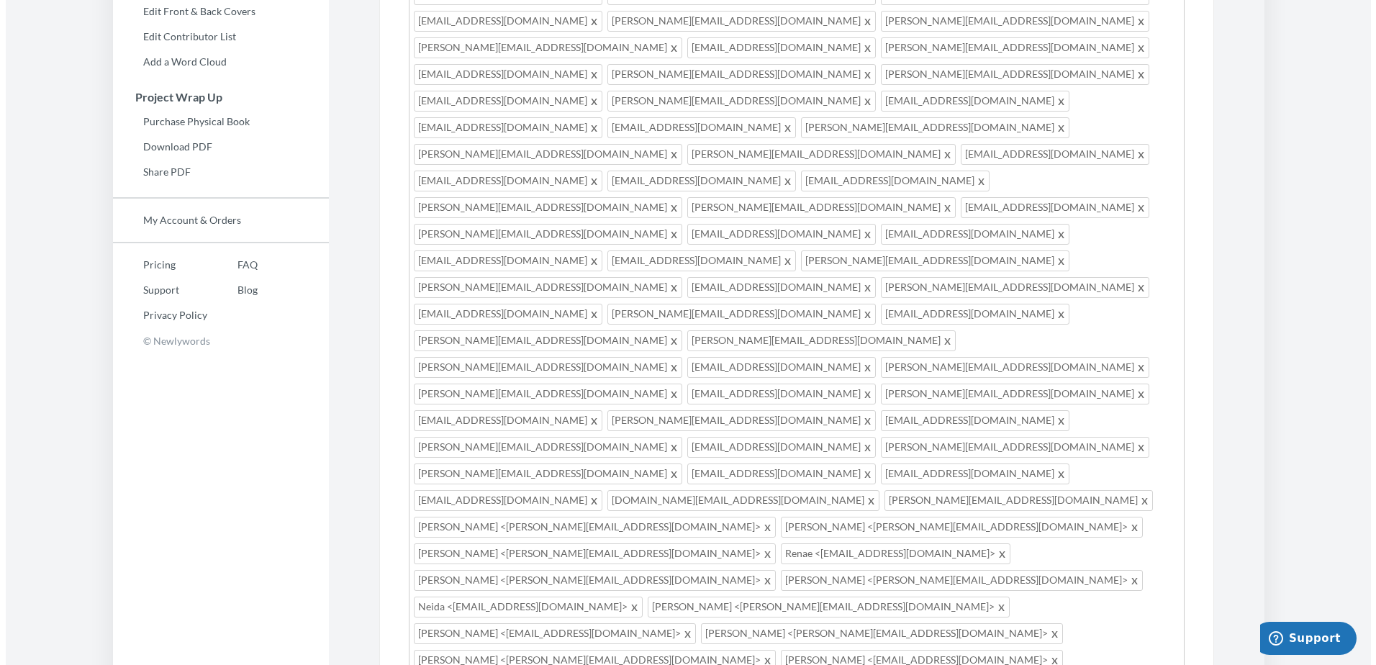
scroll to position [551, 0]
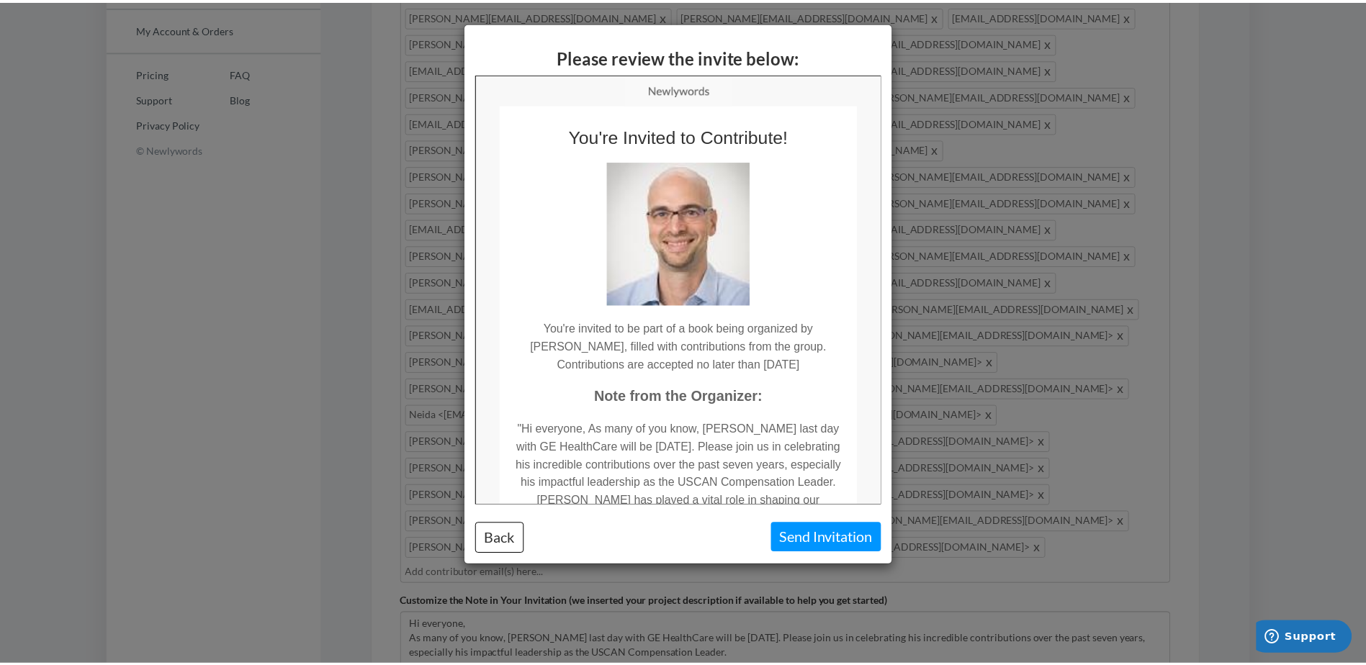
scroll to position [0, 0]
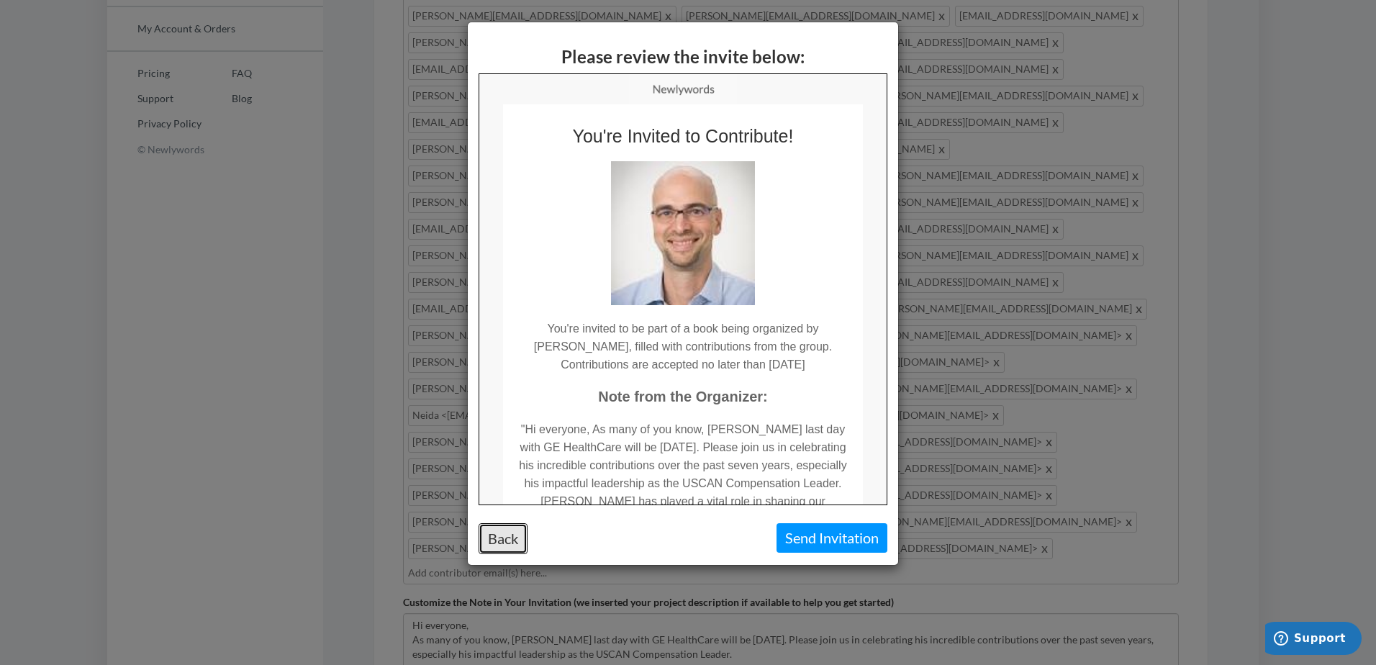
click at [505, 542] on button "Back" at bounding box center [503, 538] width 49 height 31
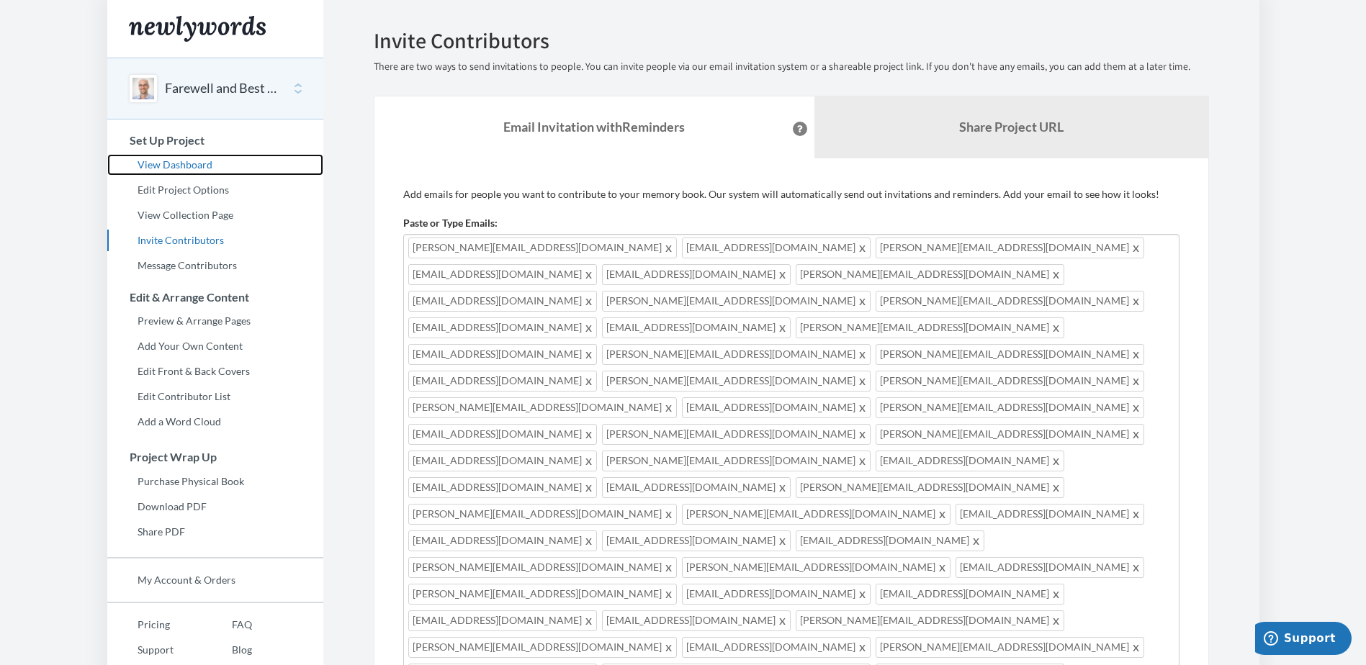
click at [167, 165] on link "View Dashboard" at bounding box center [215, 165] width 216 height 22
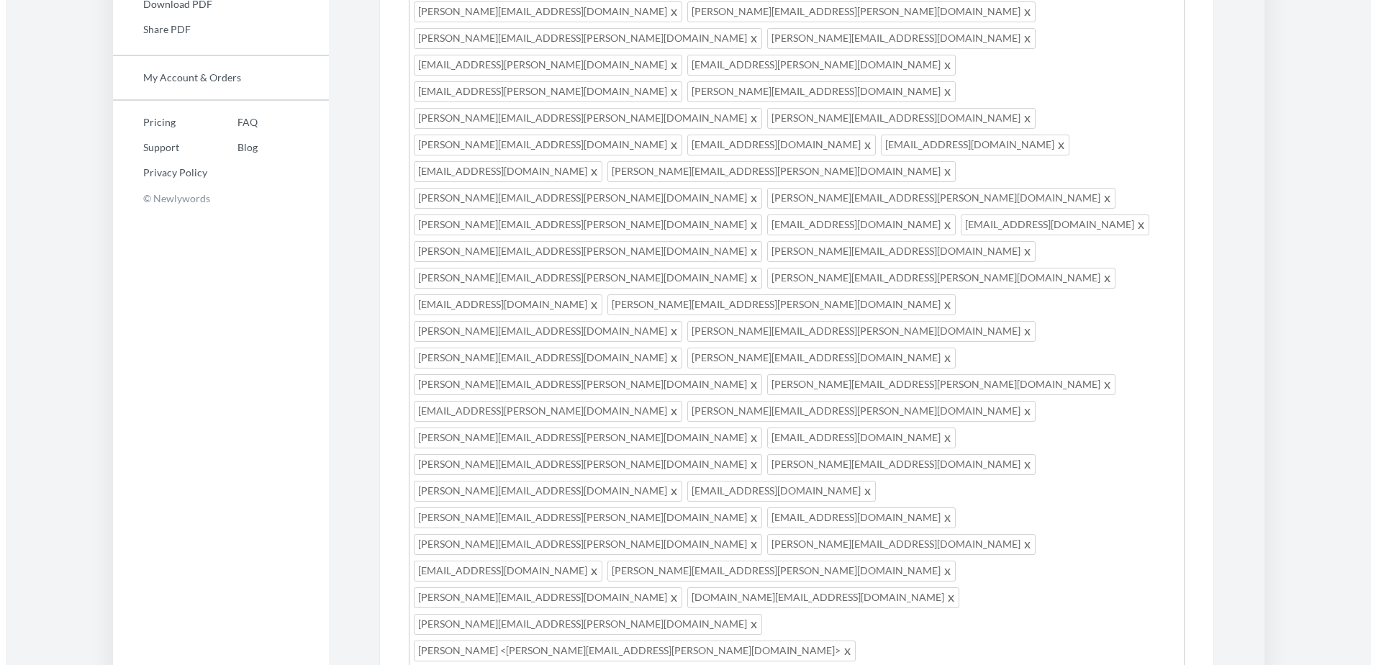
scroll to position [551, 0]
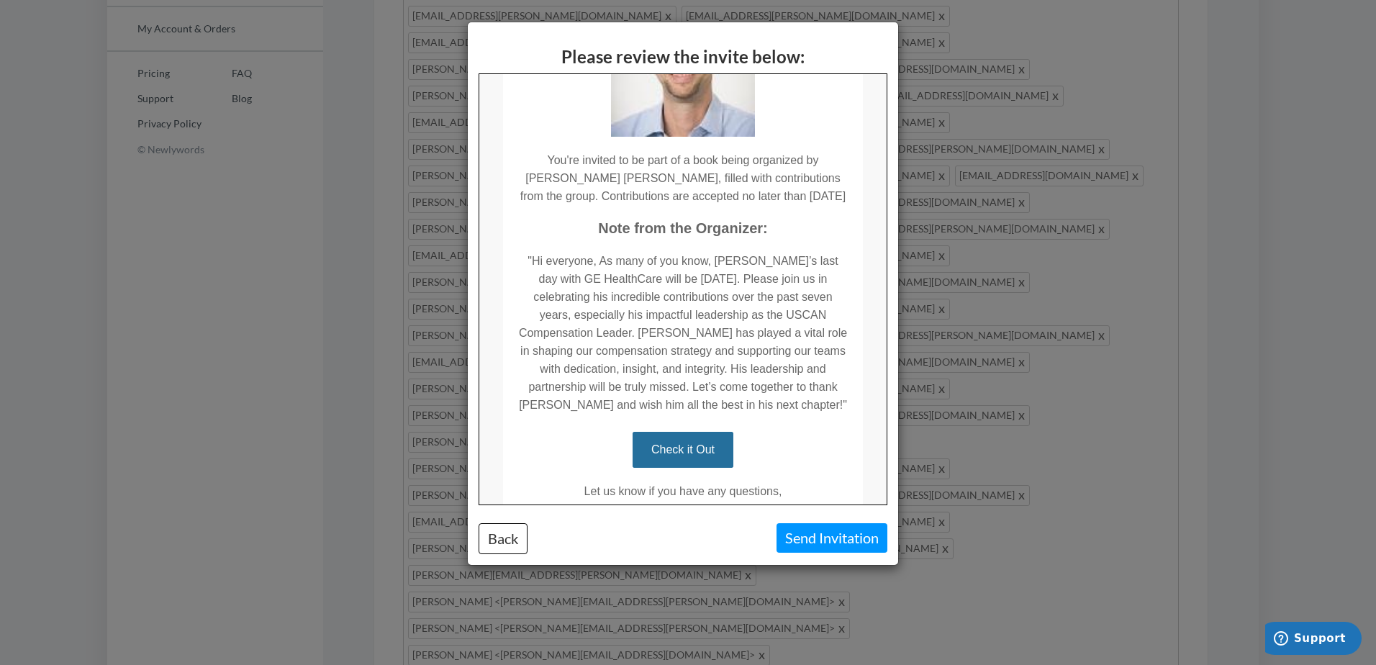
scroll to position [261, 0]
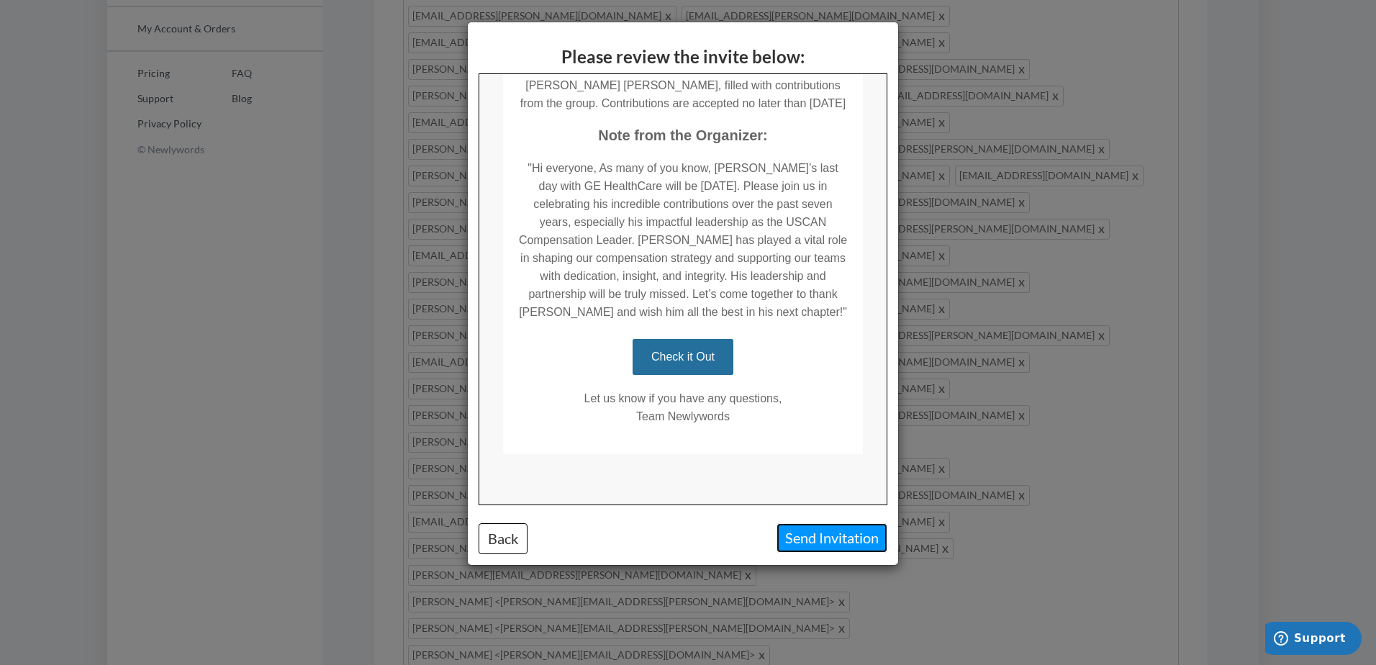
click at [827, 548] on button "Send Invitation" at bounding box center [832, 538] width 111 height 30
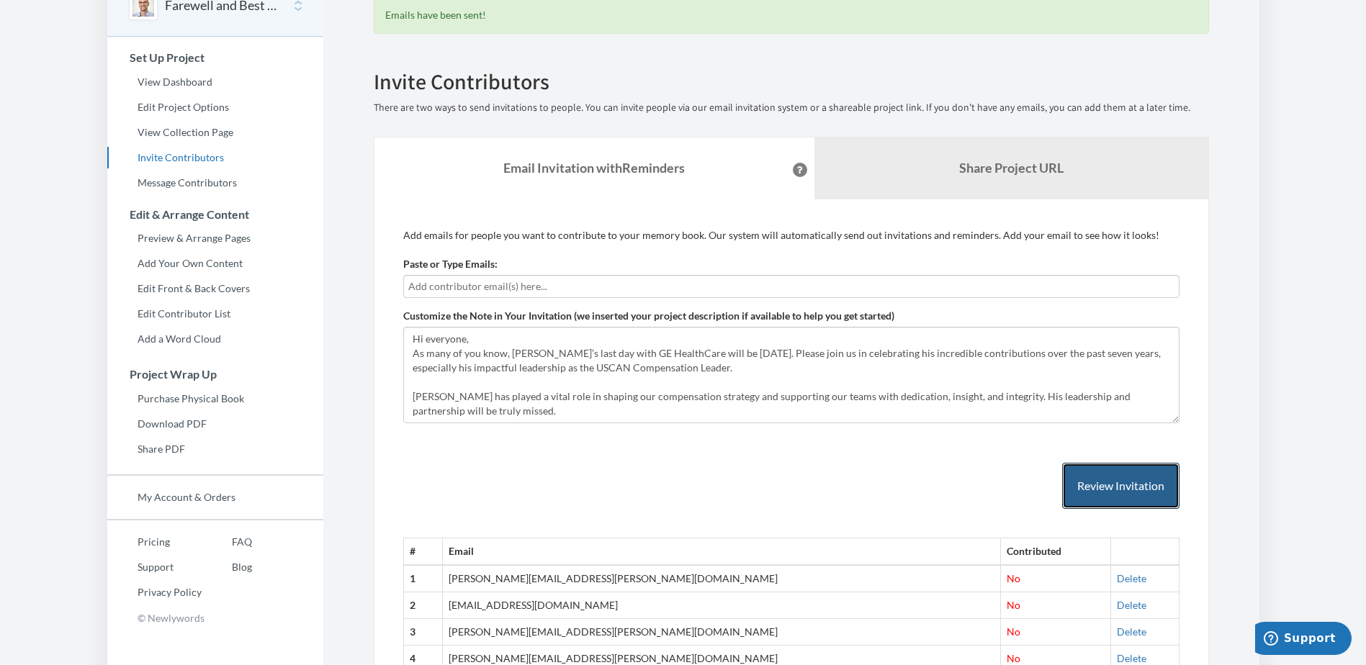
scroll to position [0, 0]
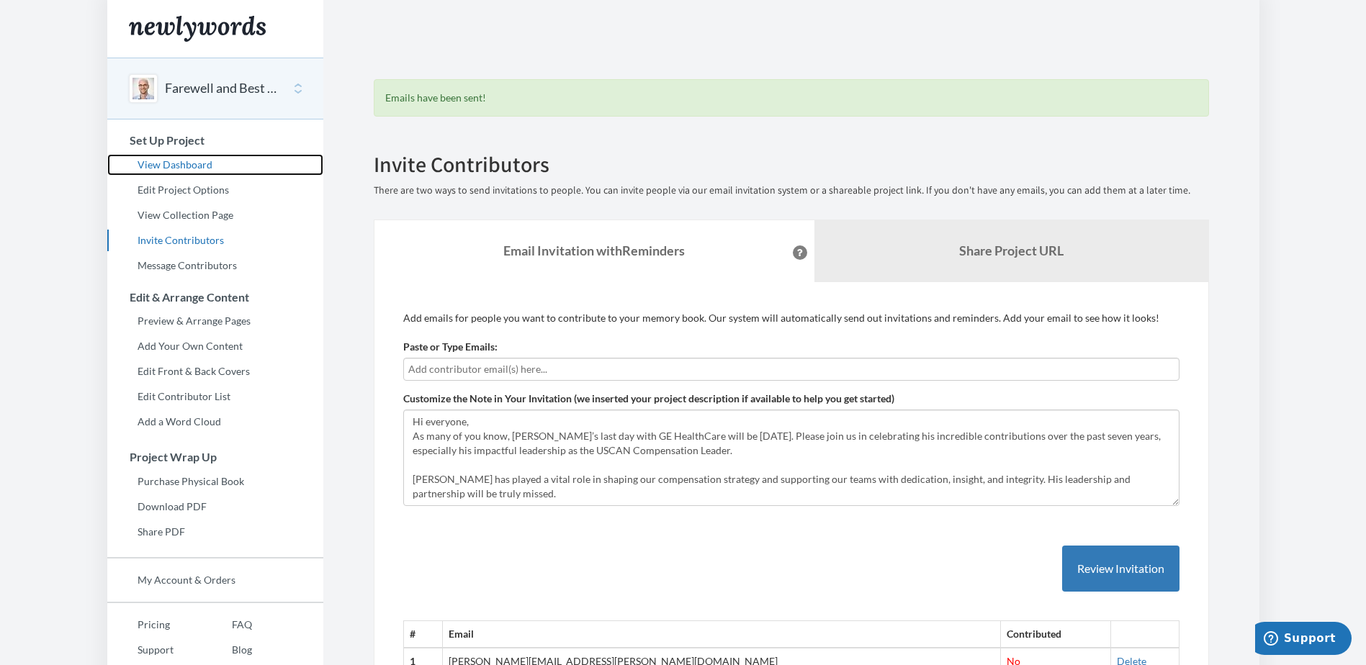
click at [164, 166] on link "View Dashboard" at bounding box center [215, 165] width 216 height 22
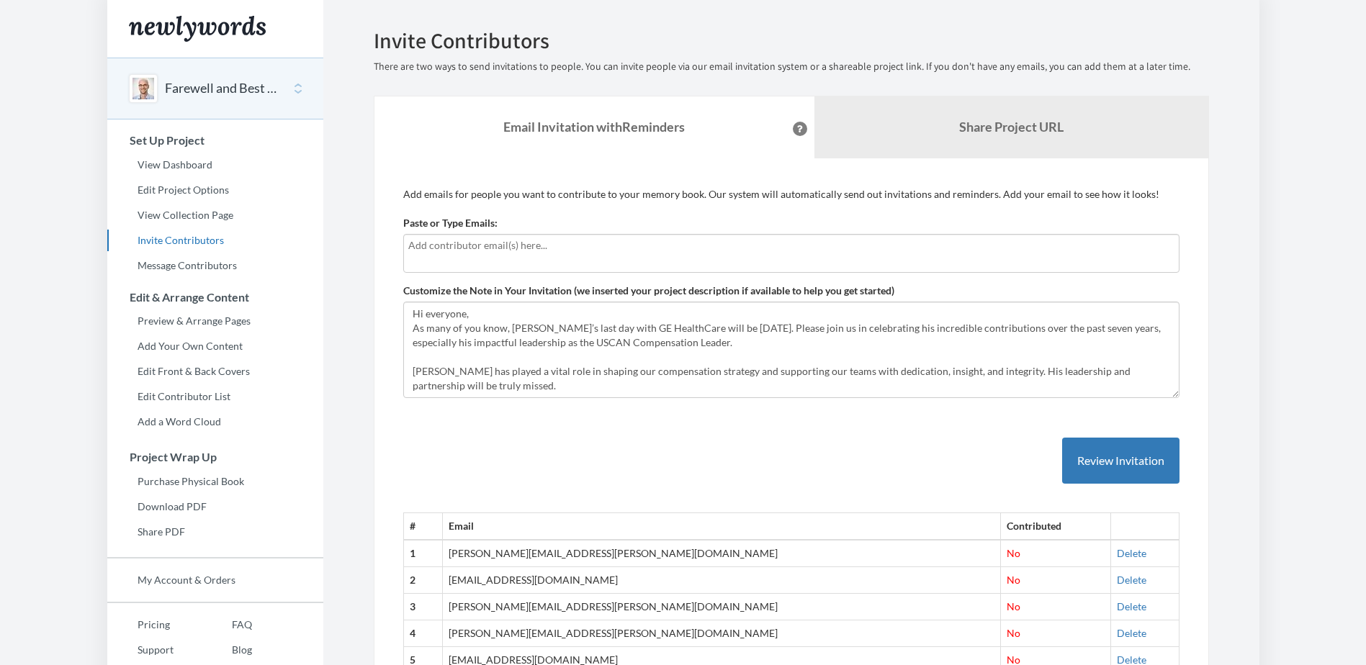
click at [497, 249] on input "text" at bounding box center [791, 246] width 766 height 16
type input "marypat.mckay@gehealthcare.com"
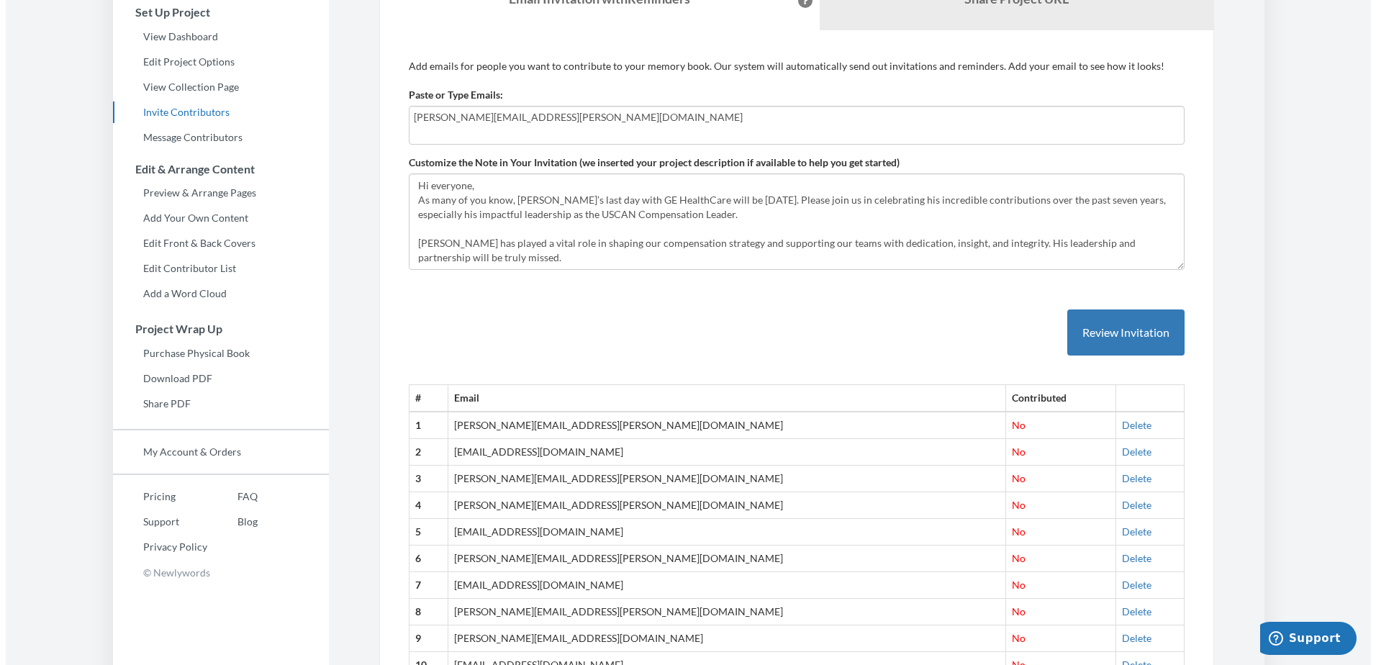
scroll to position [72, 0]
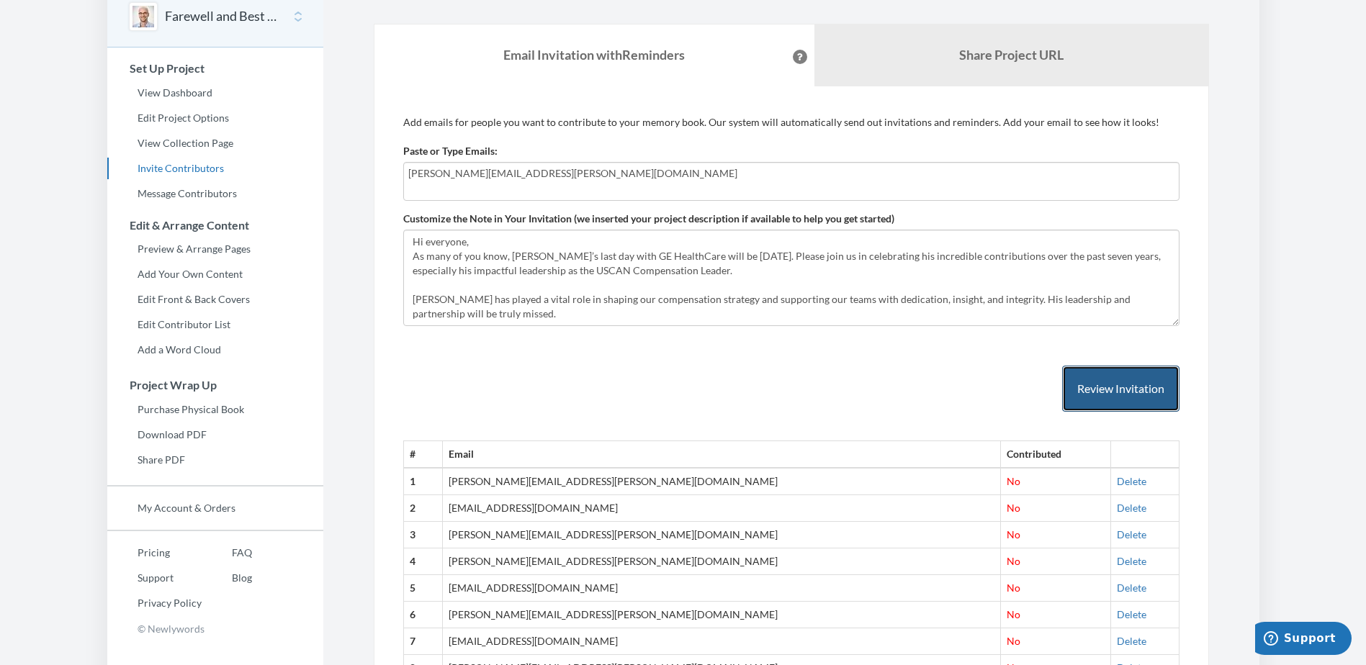
click at [1109, 379] on button "Review Invitation" at bounding box center [1120, 389] width 117 height 47
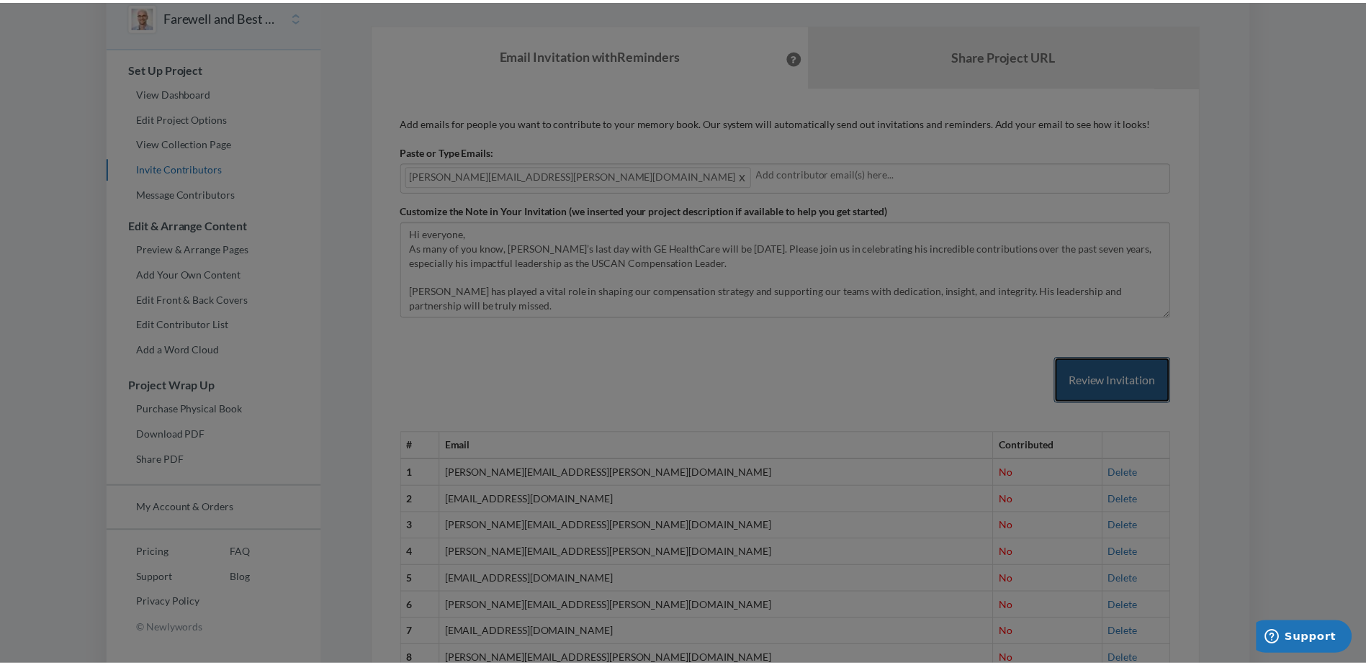
scroll to position [0, 0]
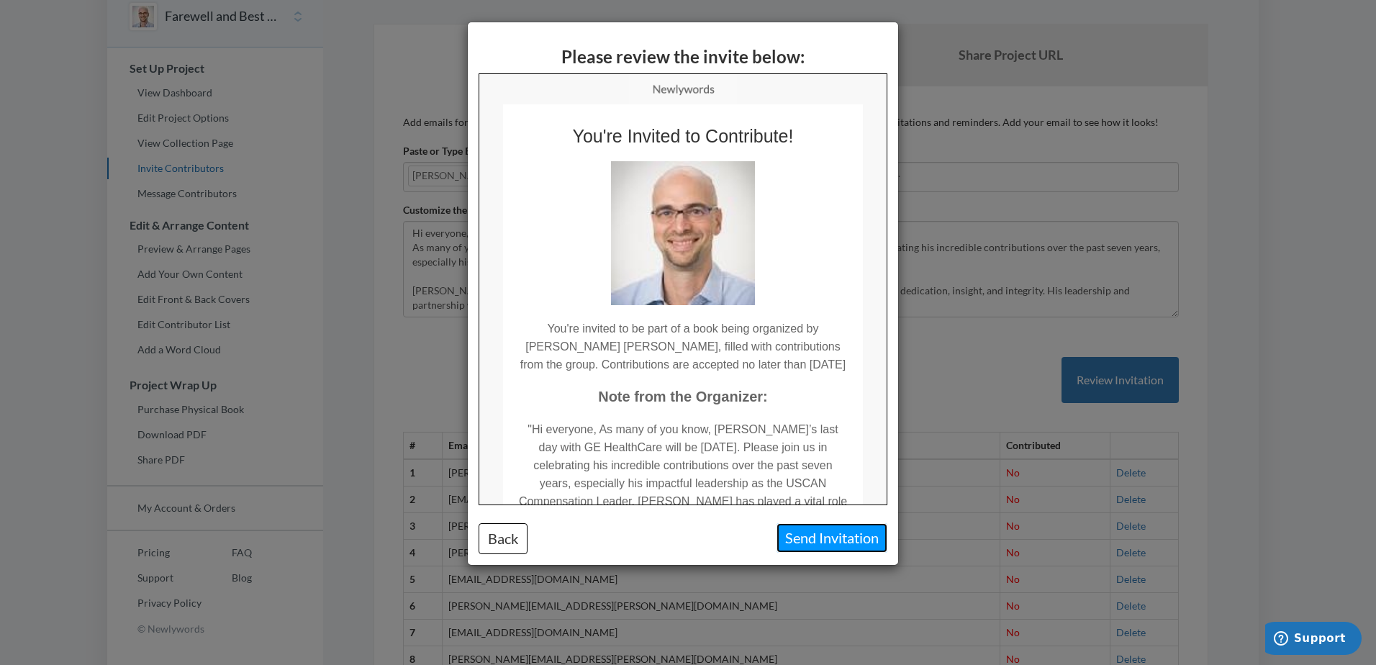
click at [842, 541] on button "Send Invitation" at bounding box center [832, 538] width 111 height 30
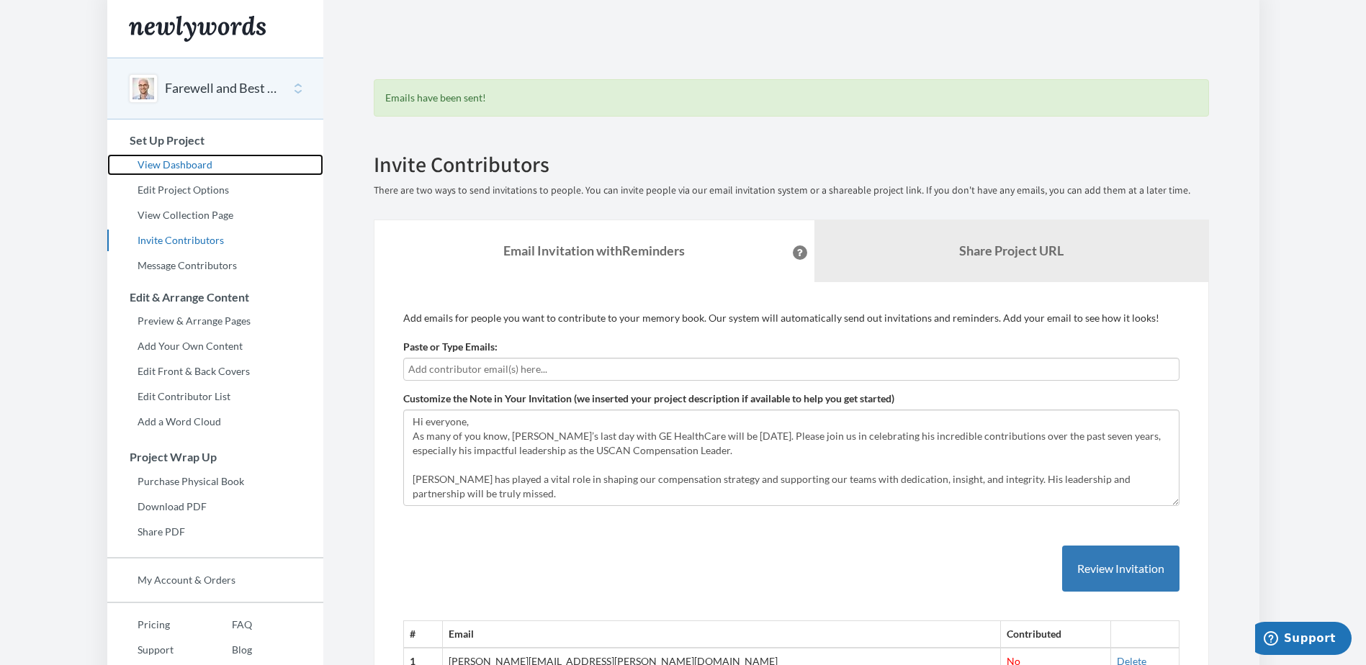
click at [159, 161] on link "View Dashboard" at bounding box center [215, 165] width 216 height 22
